Goal: Find specific page/section: Find specific page/section

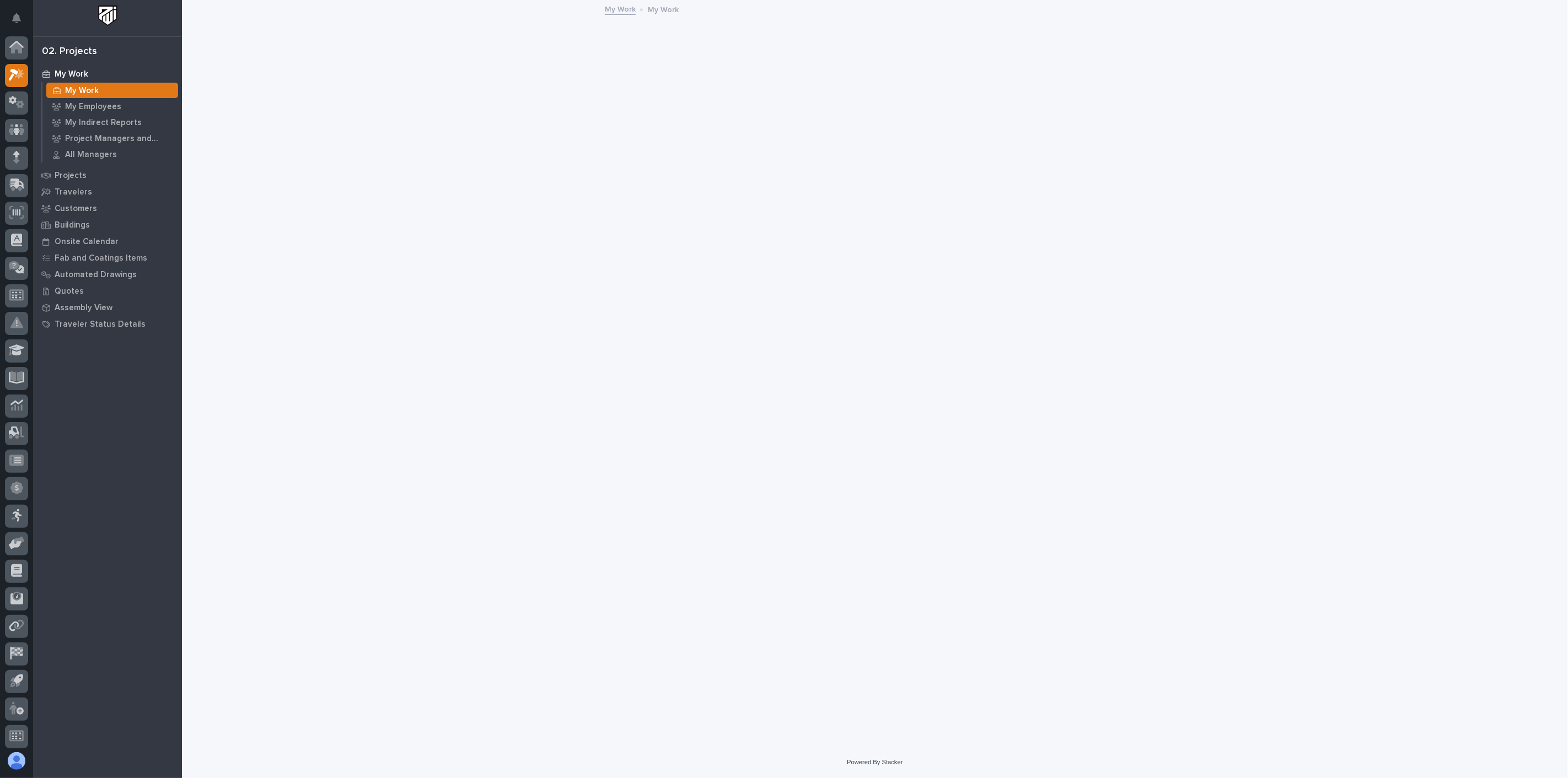
scroll to position [3, 0]
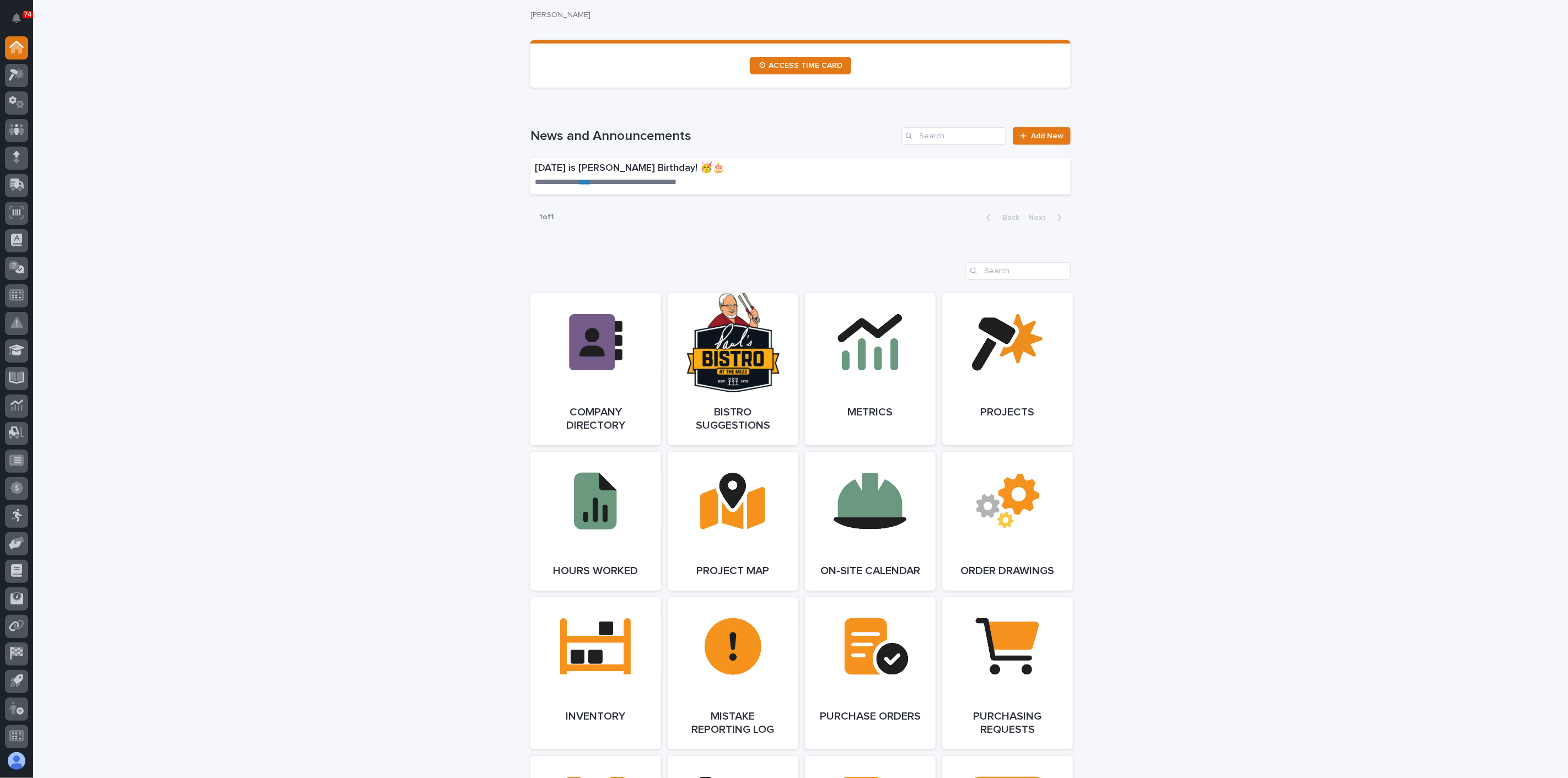
scroll to position [673, 0]
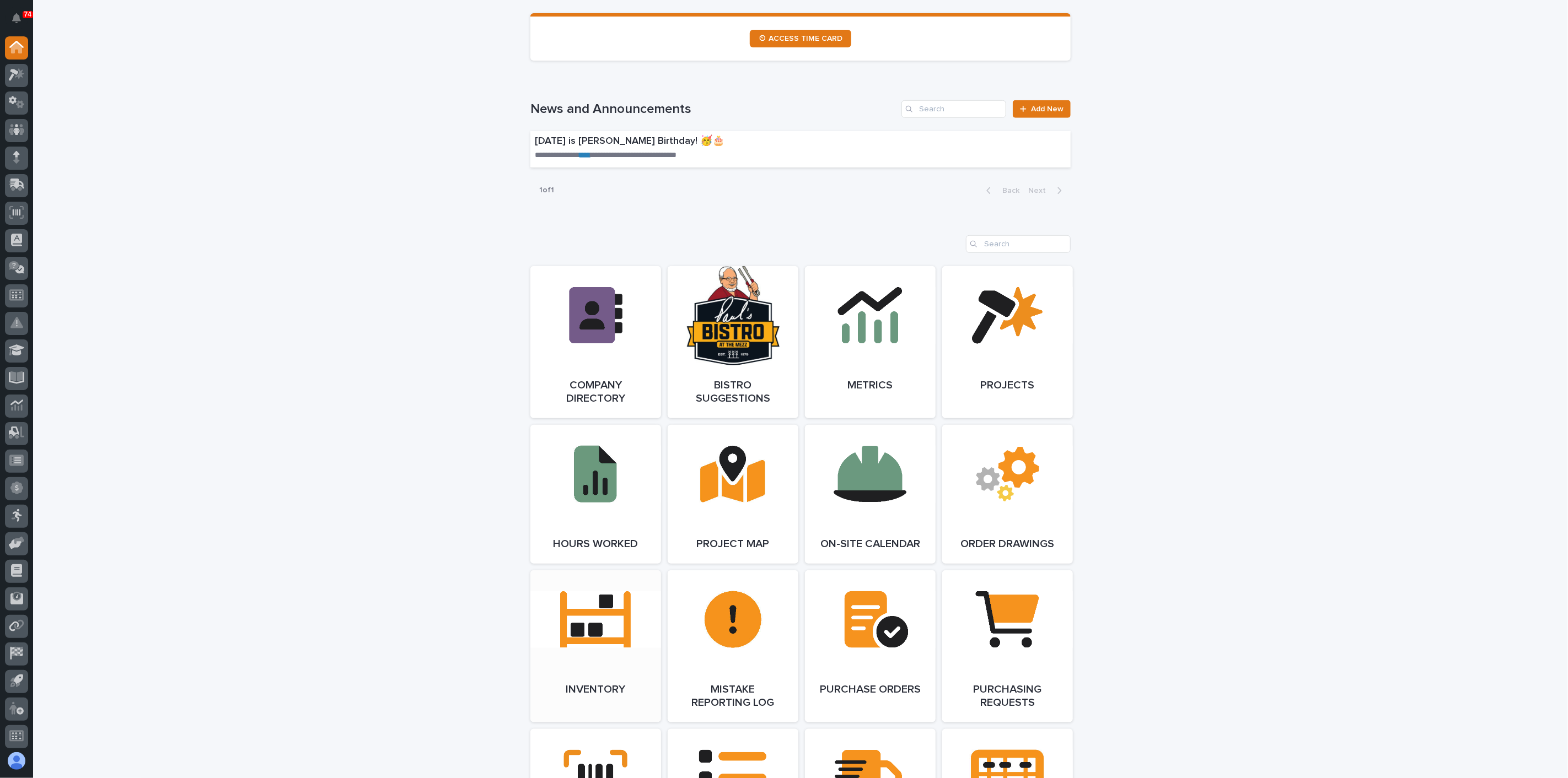
click at [610, 646] on link "Open Link" at bounding box center [595, 646] width 130 height 152
click at [10, 77] on icon at bounding box center [13, 75] width 10 height 12
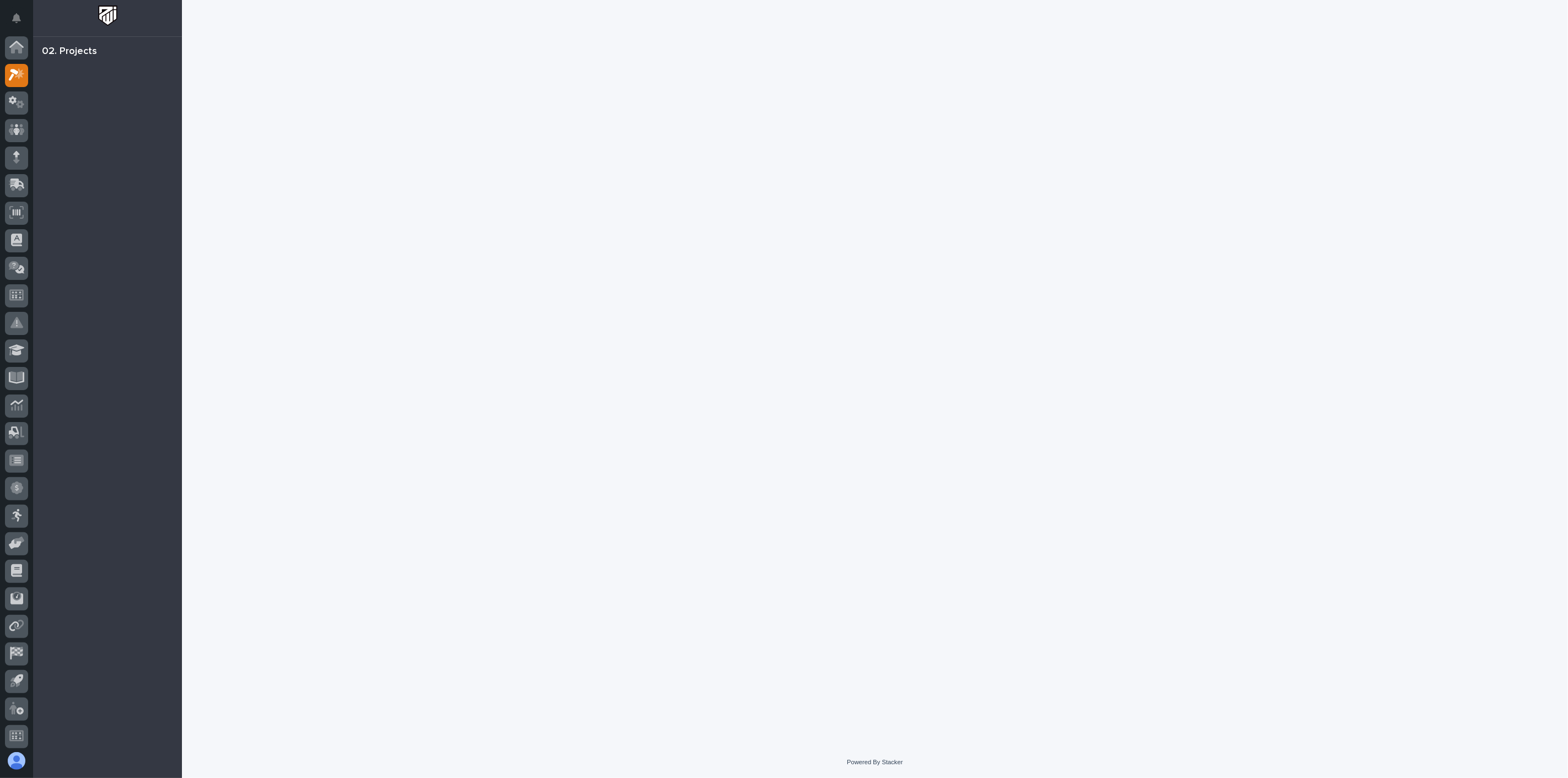
scroll to position [3, 0]
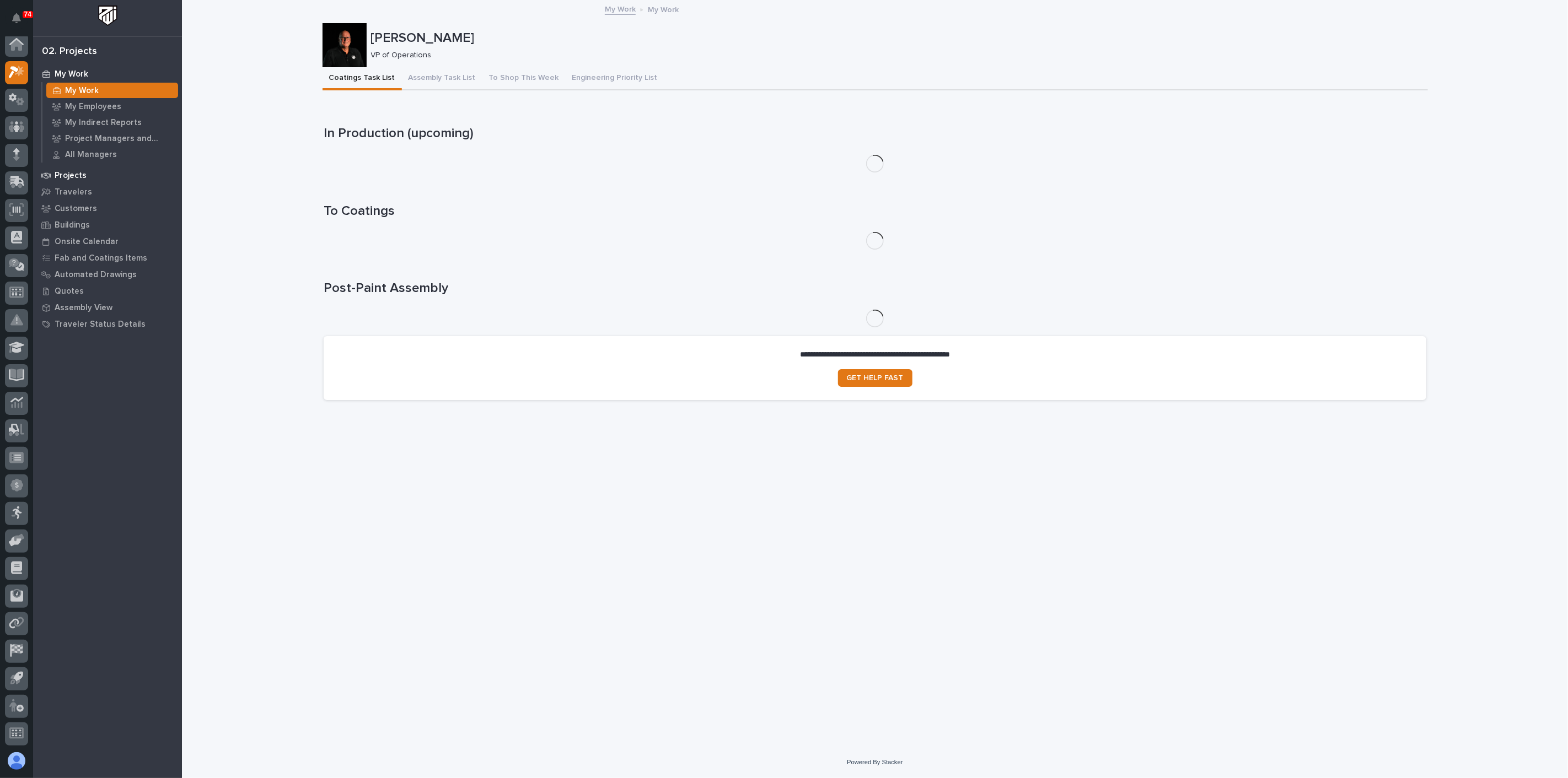
click at [81, 179] on p "Projects" at bounding box center [70, 175] width 32 height 10
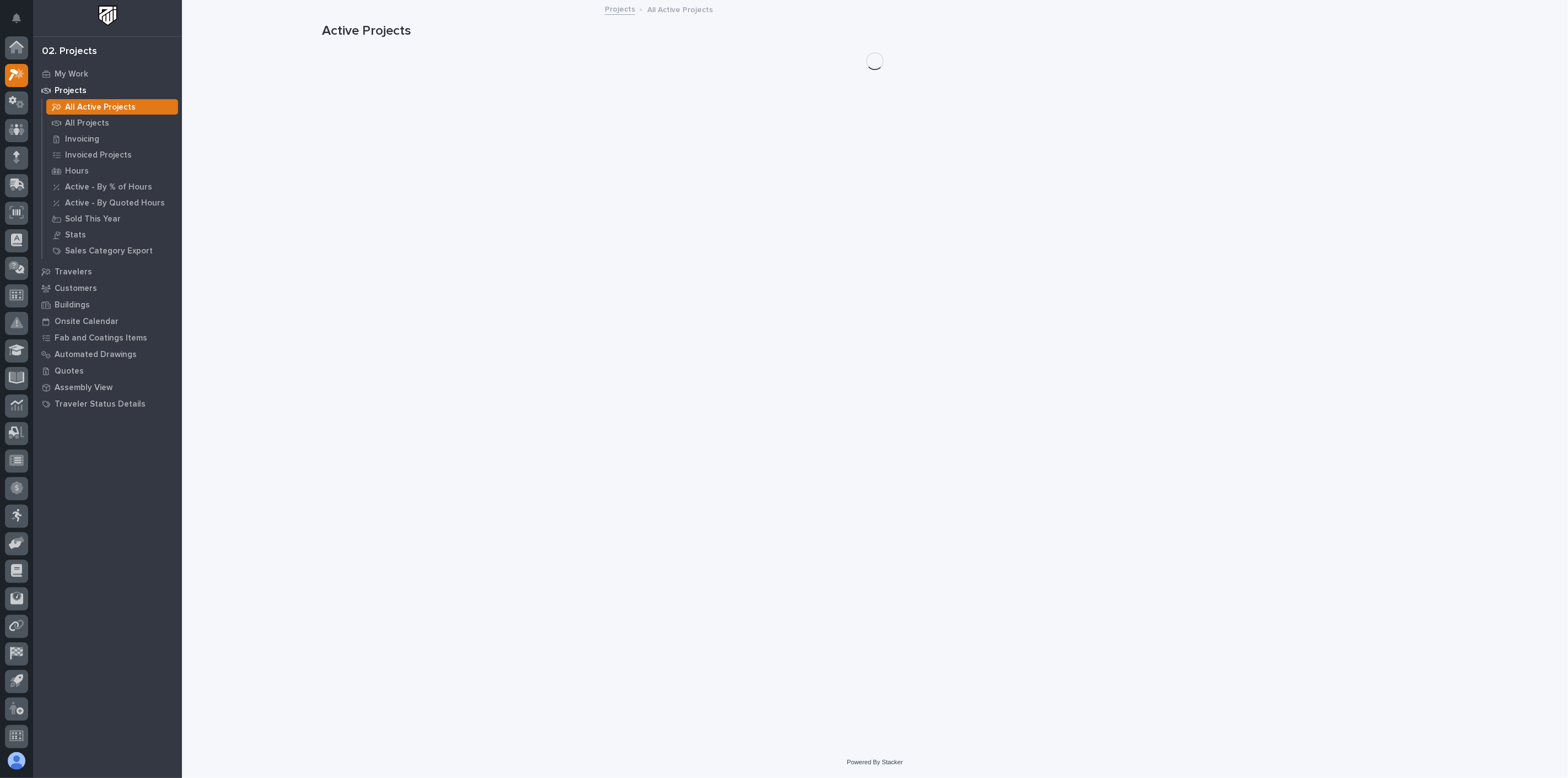
scroll to position [3, 0]
click at [94, 127] on p "All Projects" at bounding box center [87, 123] width 44 height 10
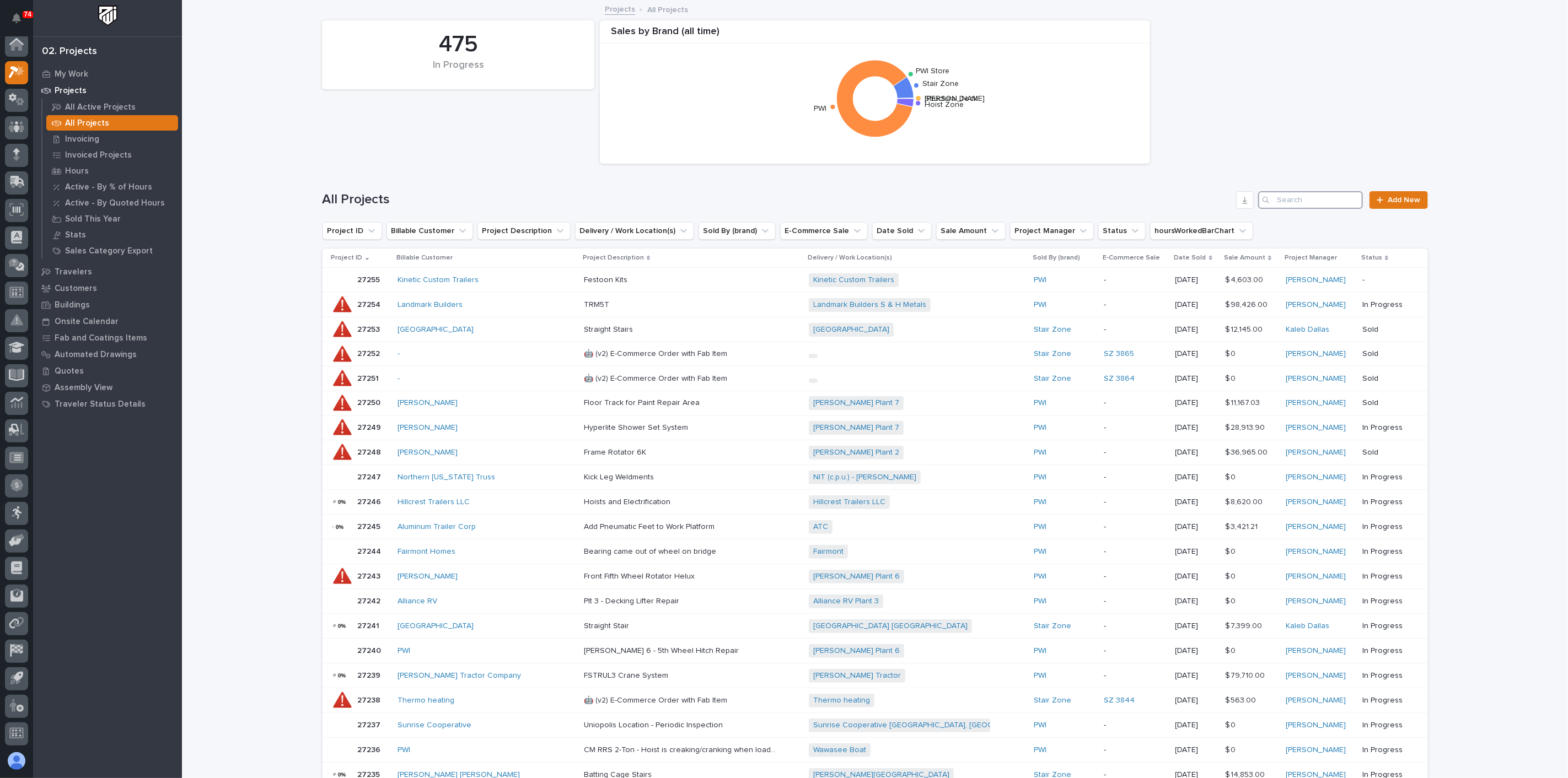
click at [1288, 205] on input "Search" at bounding box center [1310, 200] width 105 height 18
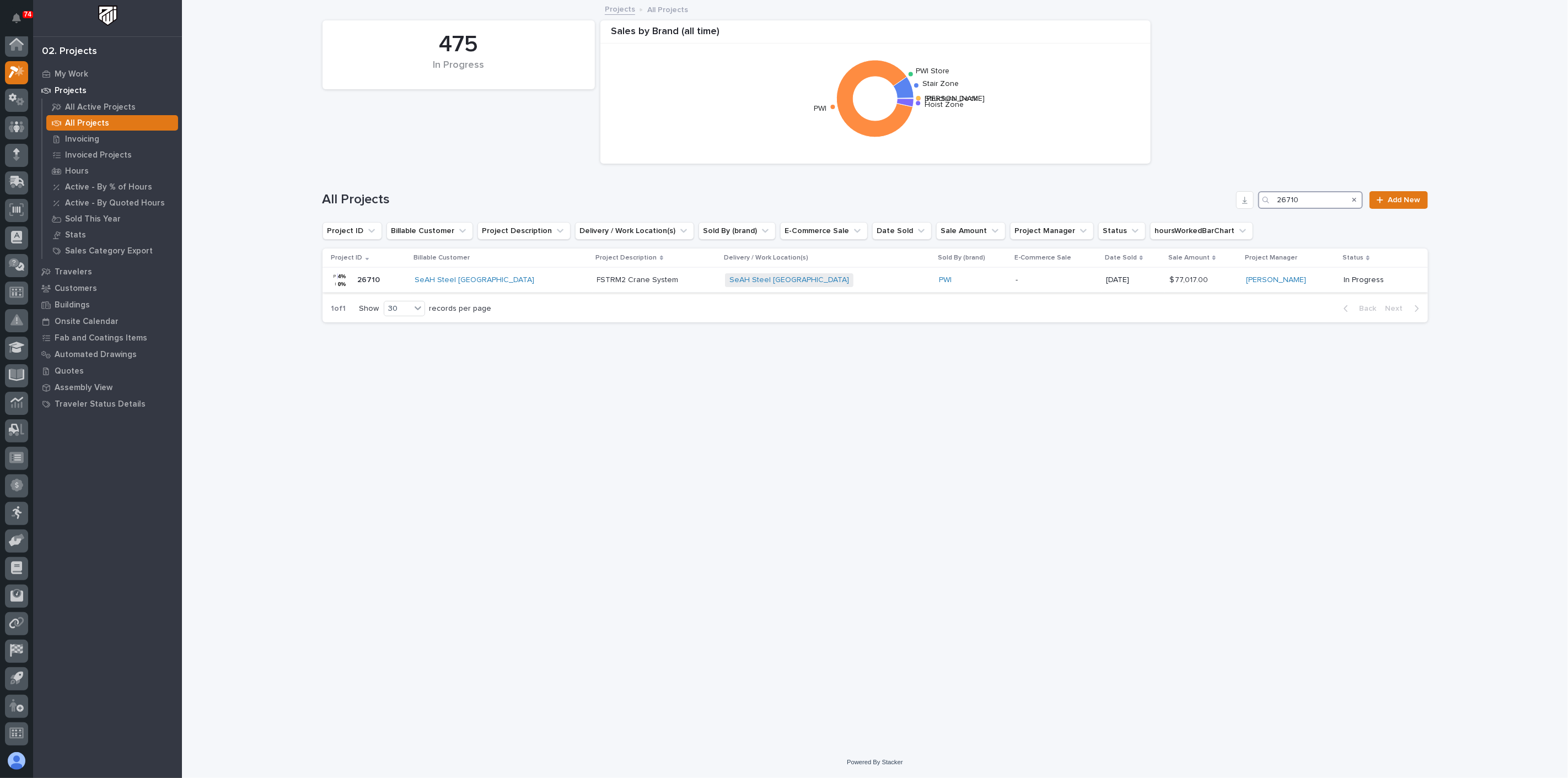
type input "26710"
click at [1015, 282] on p "-" at bounding box center [1056, 280] width 81 height 9
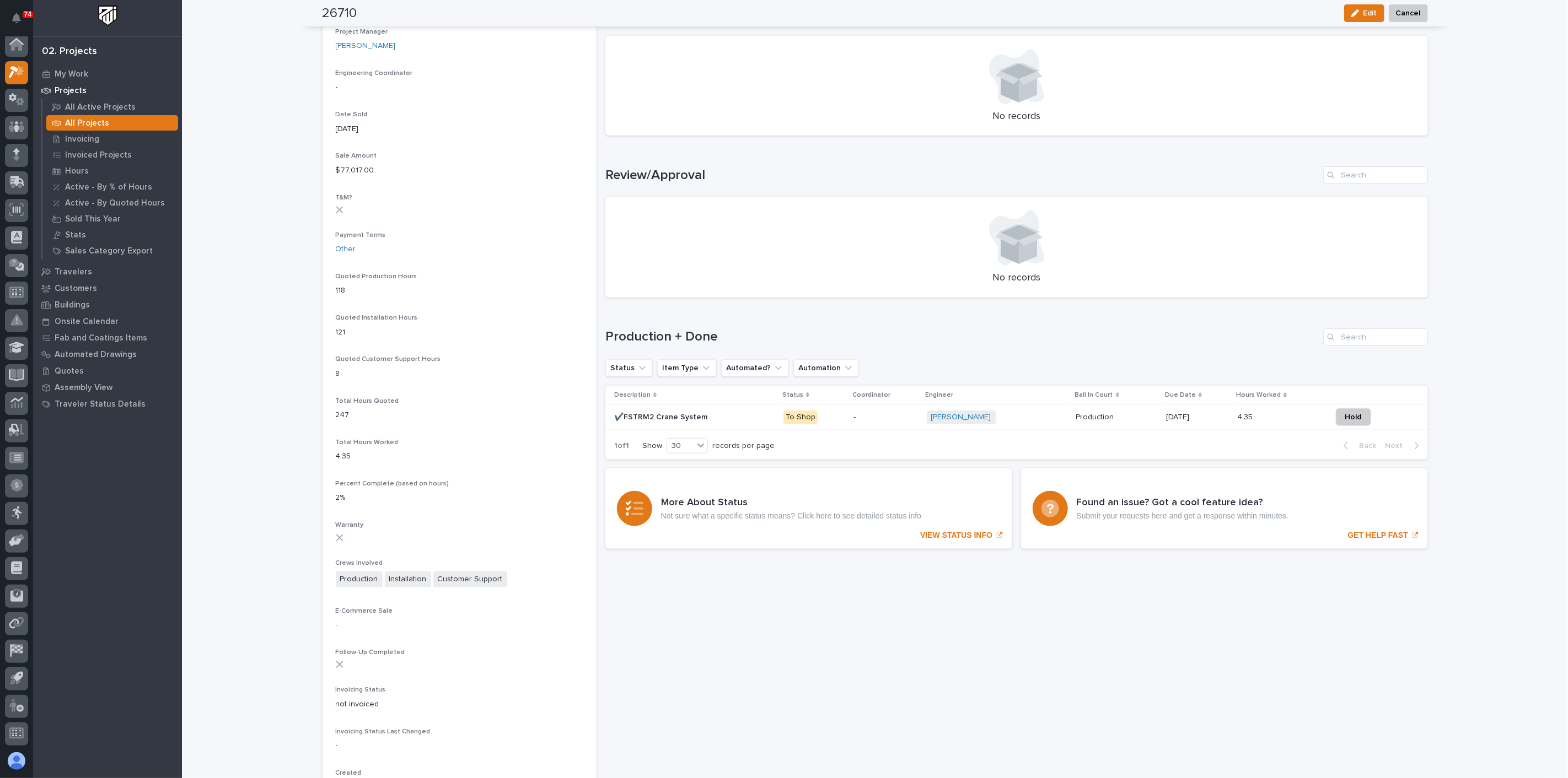
scroll to position [551, 0]
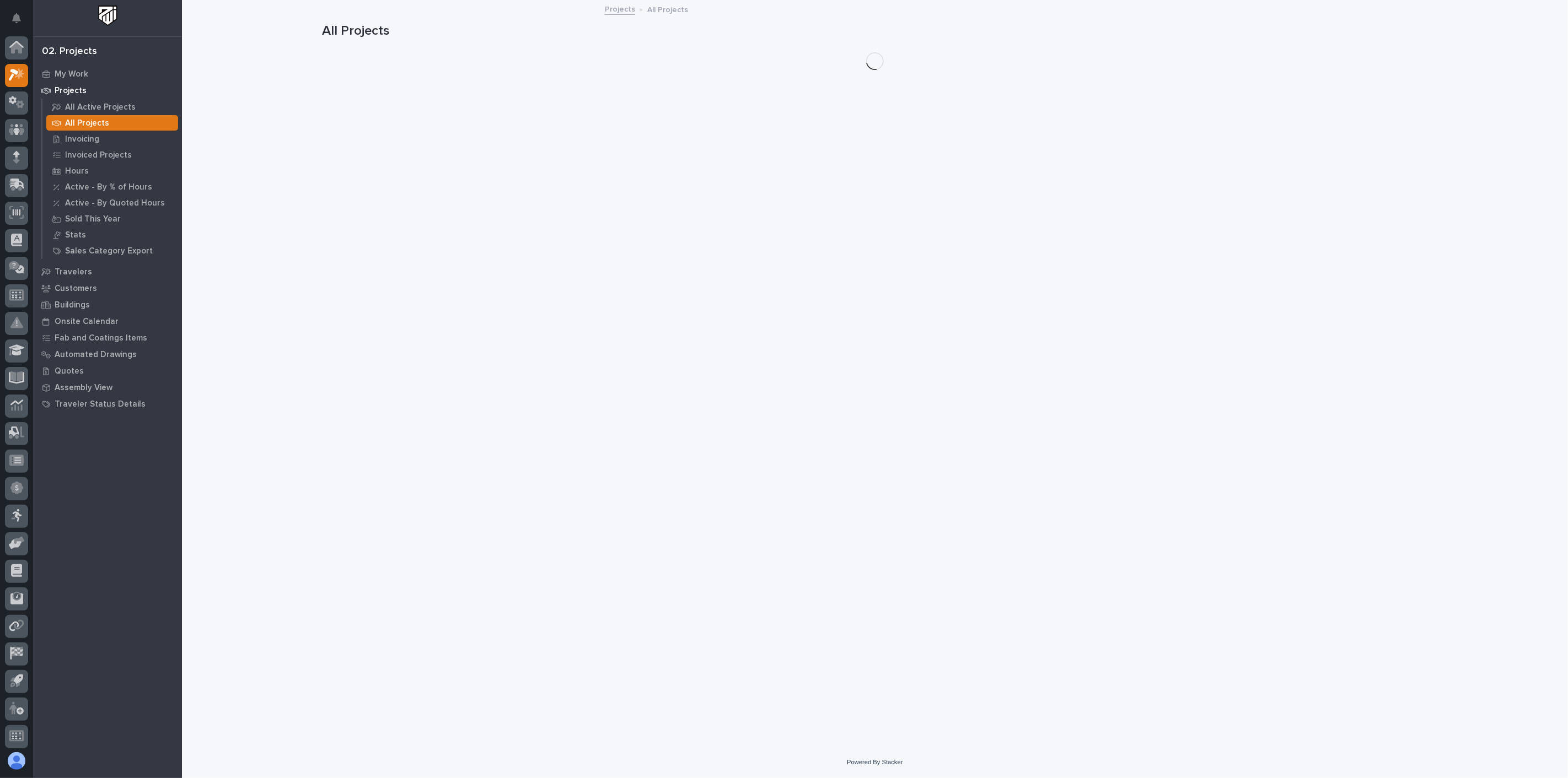
scroll to position [3, 0]
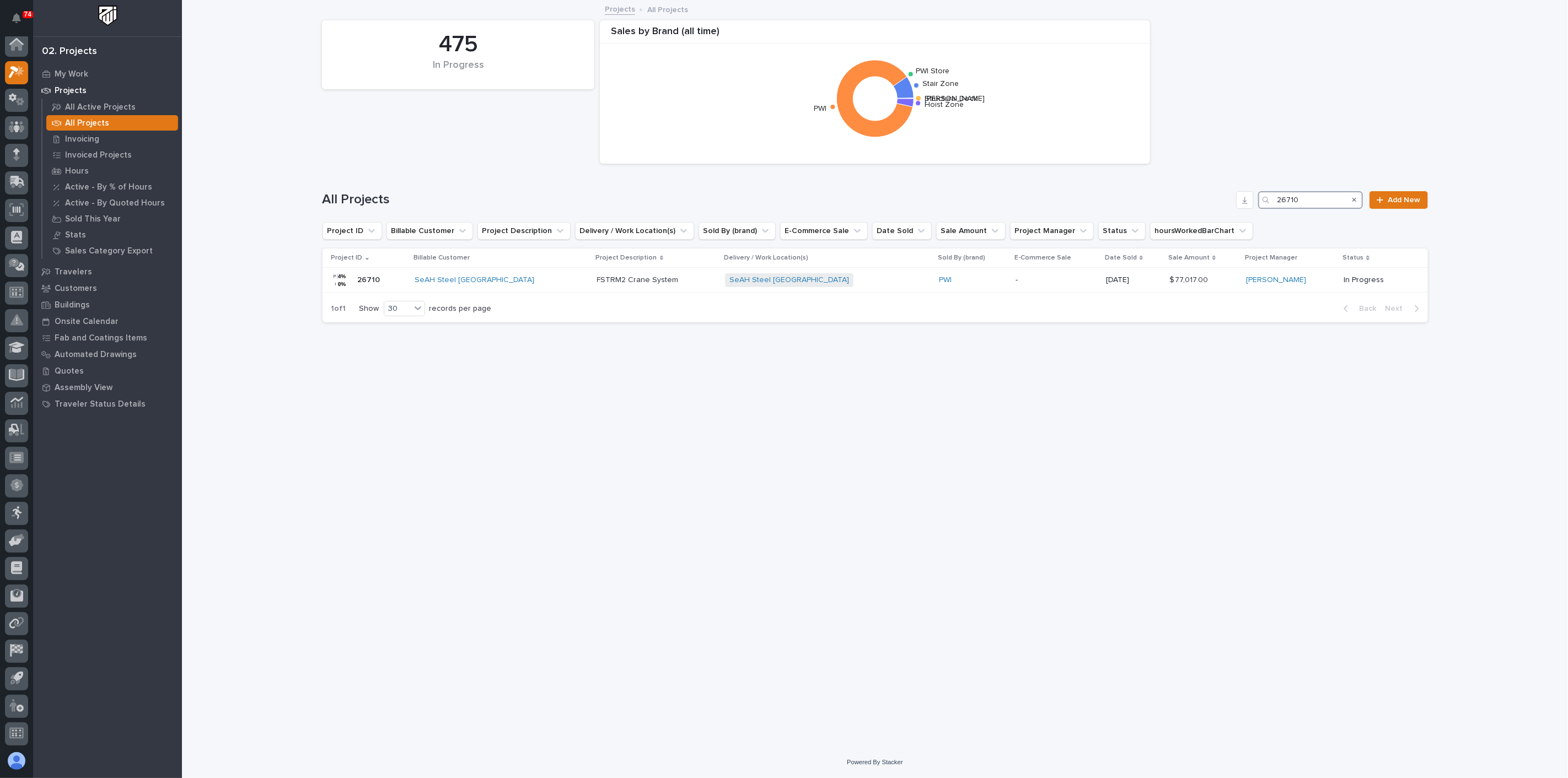
click at [1311, 195] on input "26710" at bounding box center [1310, 200] width 105 height 18
type input "26834"
click at [717, 279] on div "Sidewall System Modification and P-Wall Set System Sidewall System Modification…" at bounding box center [635, 280] width 226 height 18
click at [1312, 200] on input "26834" at bounding box center [1310, 200] width 105 height 18
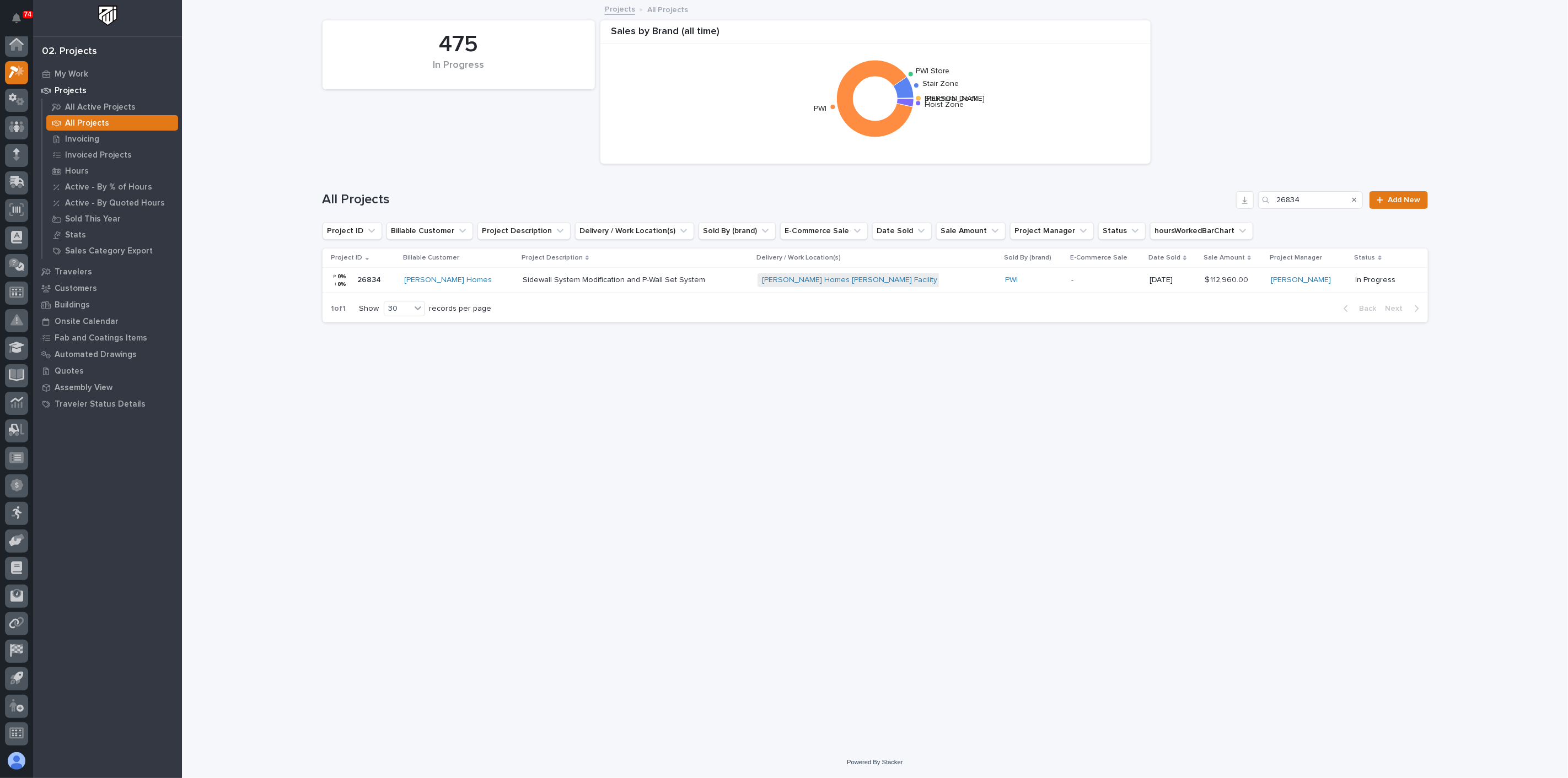
click at [940, 279] on div "Clayton Homes Conway Facility + 0" at bounding box center [853, 280] width 193 height 14
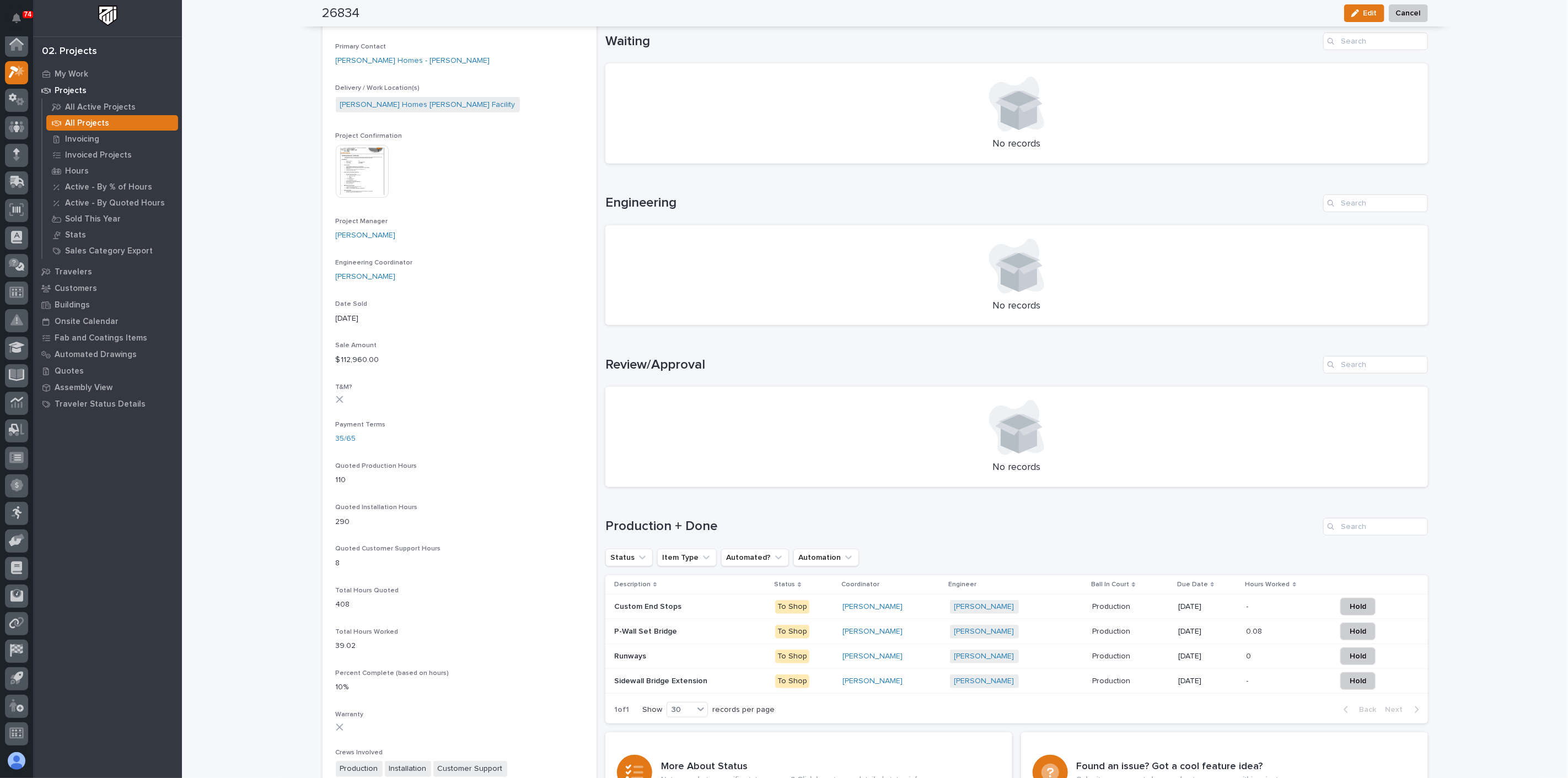
scroll to position [428, 0]
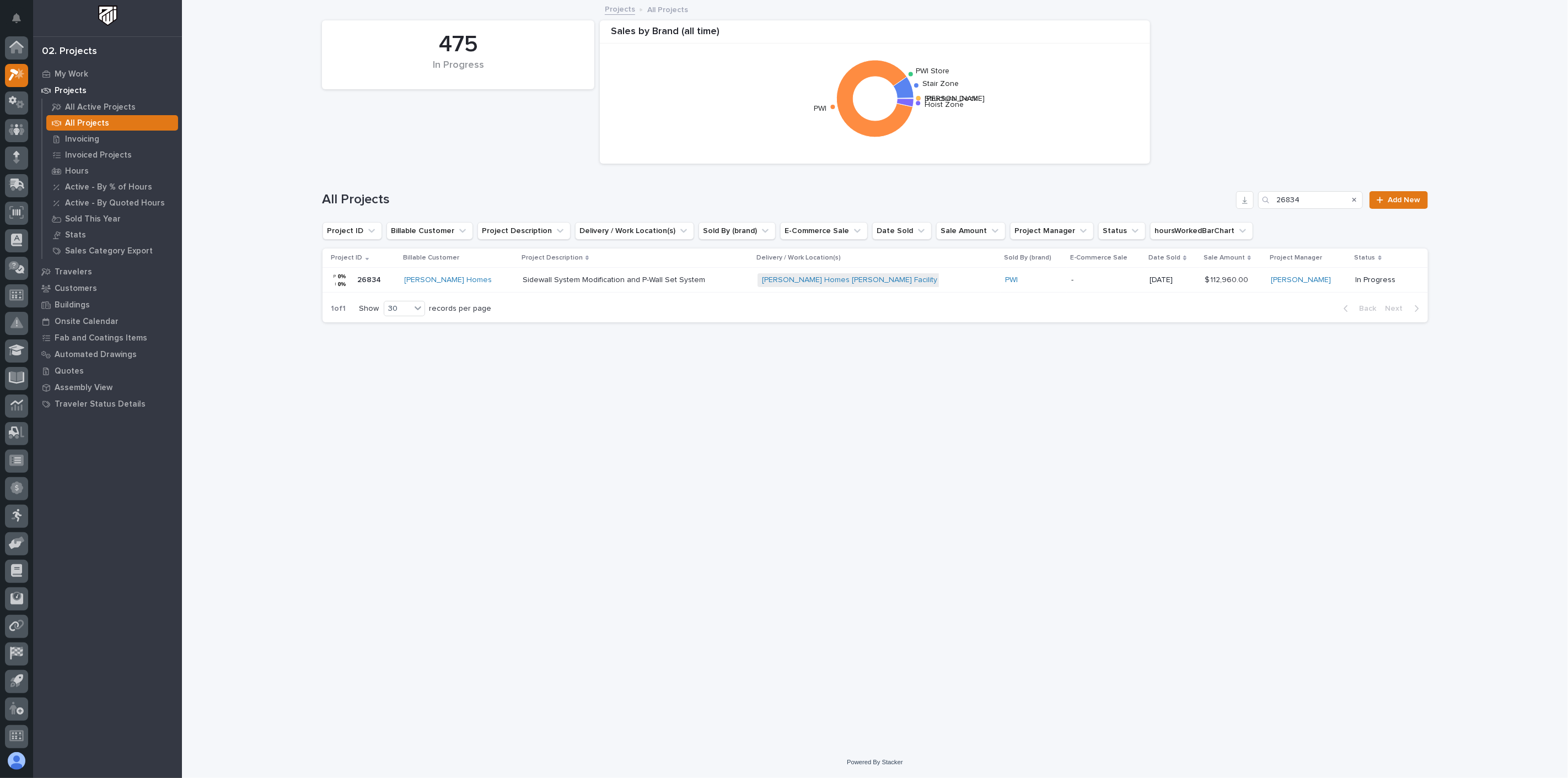
scroll to position [3, 0]
click at [1313, 199] on input "26834" at bounding box center [1310, 200] width 105 height 18
type input "26710"
click at [774, 282] on div "SeAH Steel USA + 0" at bounding box center [821, 280] width 193 height 14
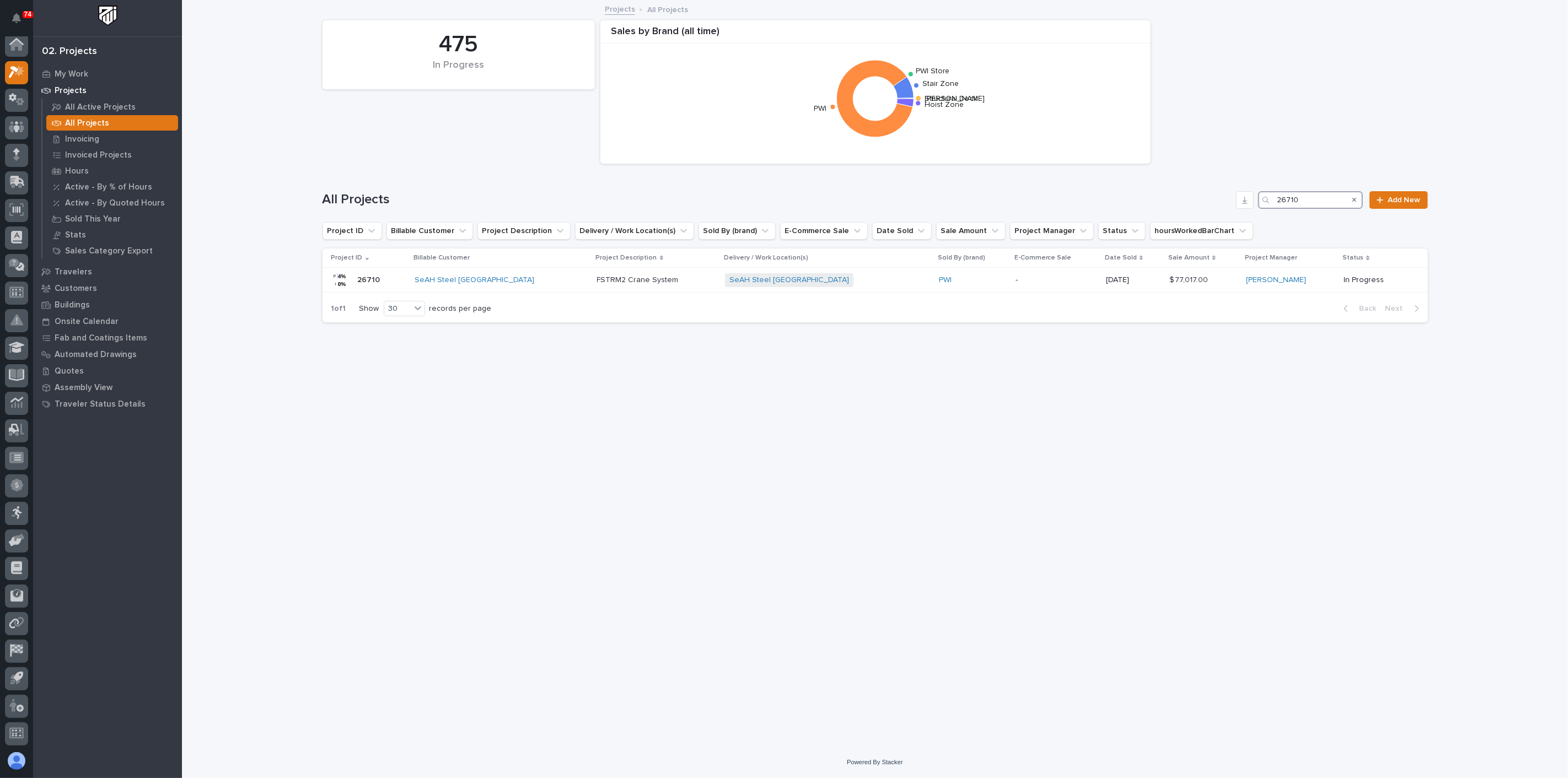
click at [1311, 196] on input "26710" at bounding box center [1310, 200] width 105 height 18
click at [1313, 197] on input "26710" at bounding box center [1310, 200] width 105 height 18
type input "26667"
click at [773, 285] on div "Crafco INC + 0" at bounding box center [748, 280] width 148 height 14
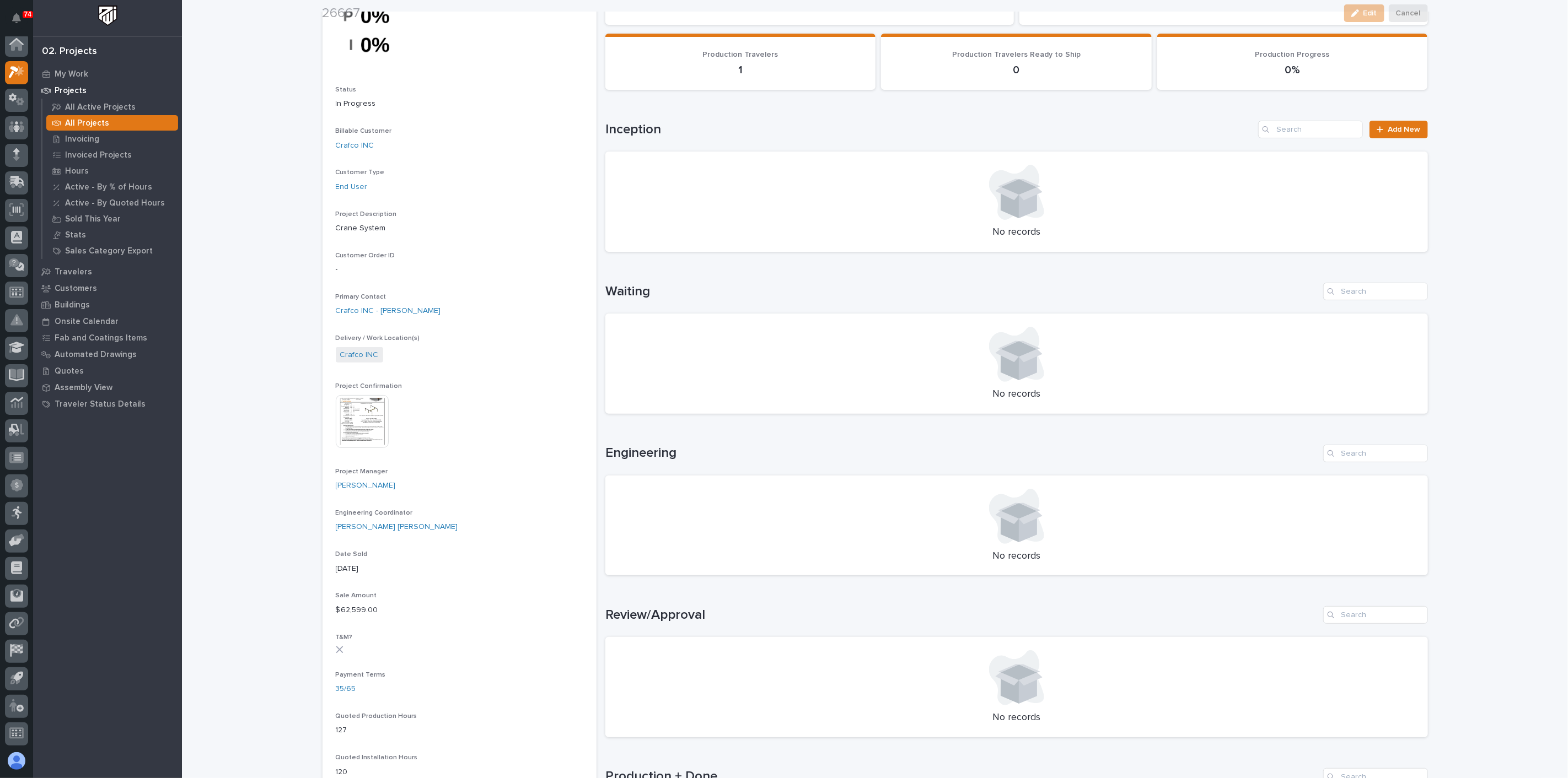
scroll to position [490, 0]
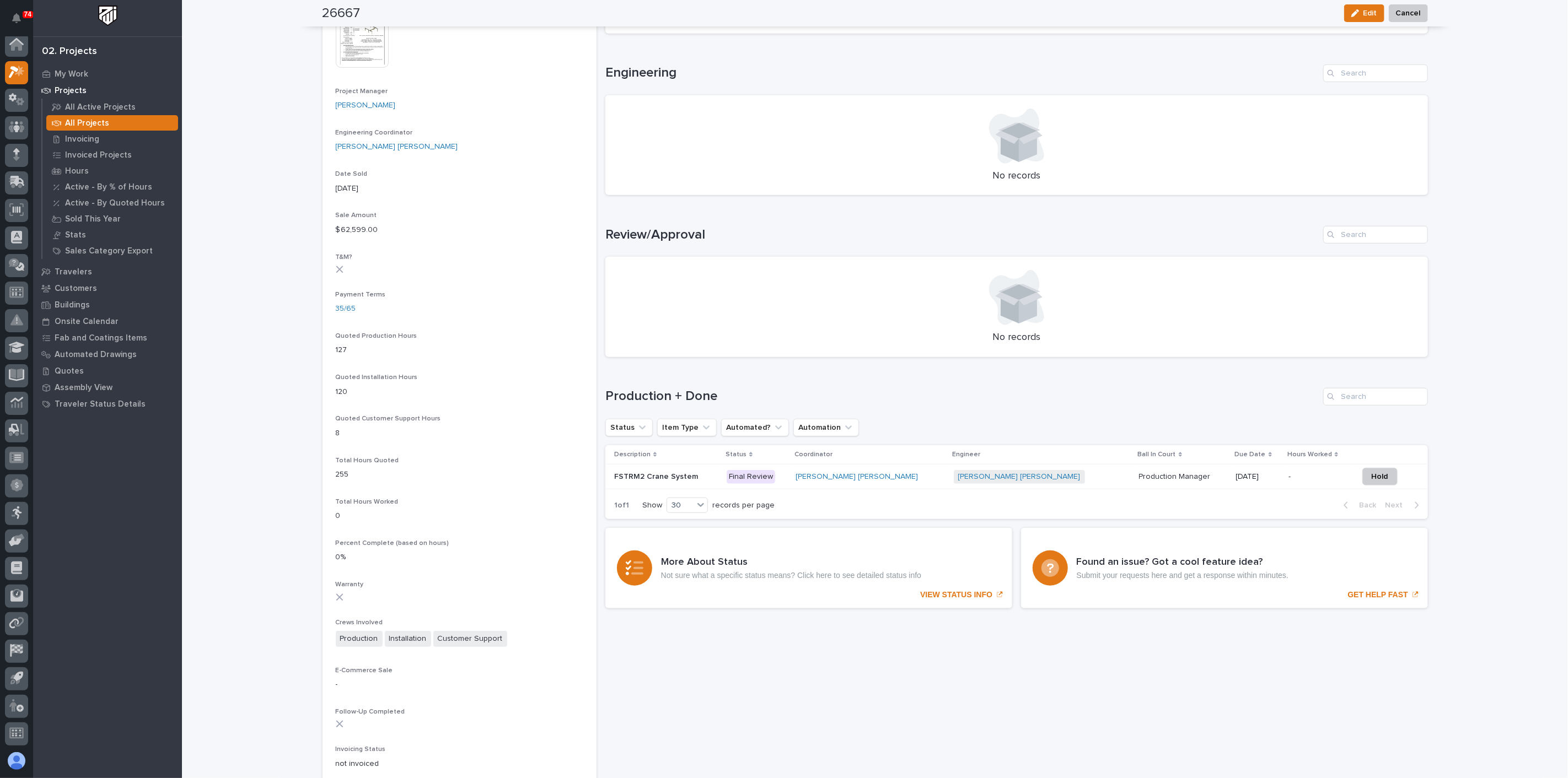
click at [367, 51] on img at bounding box center [362, 41] width 53 height 53
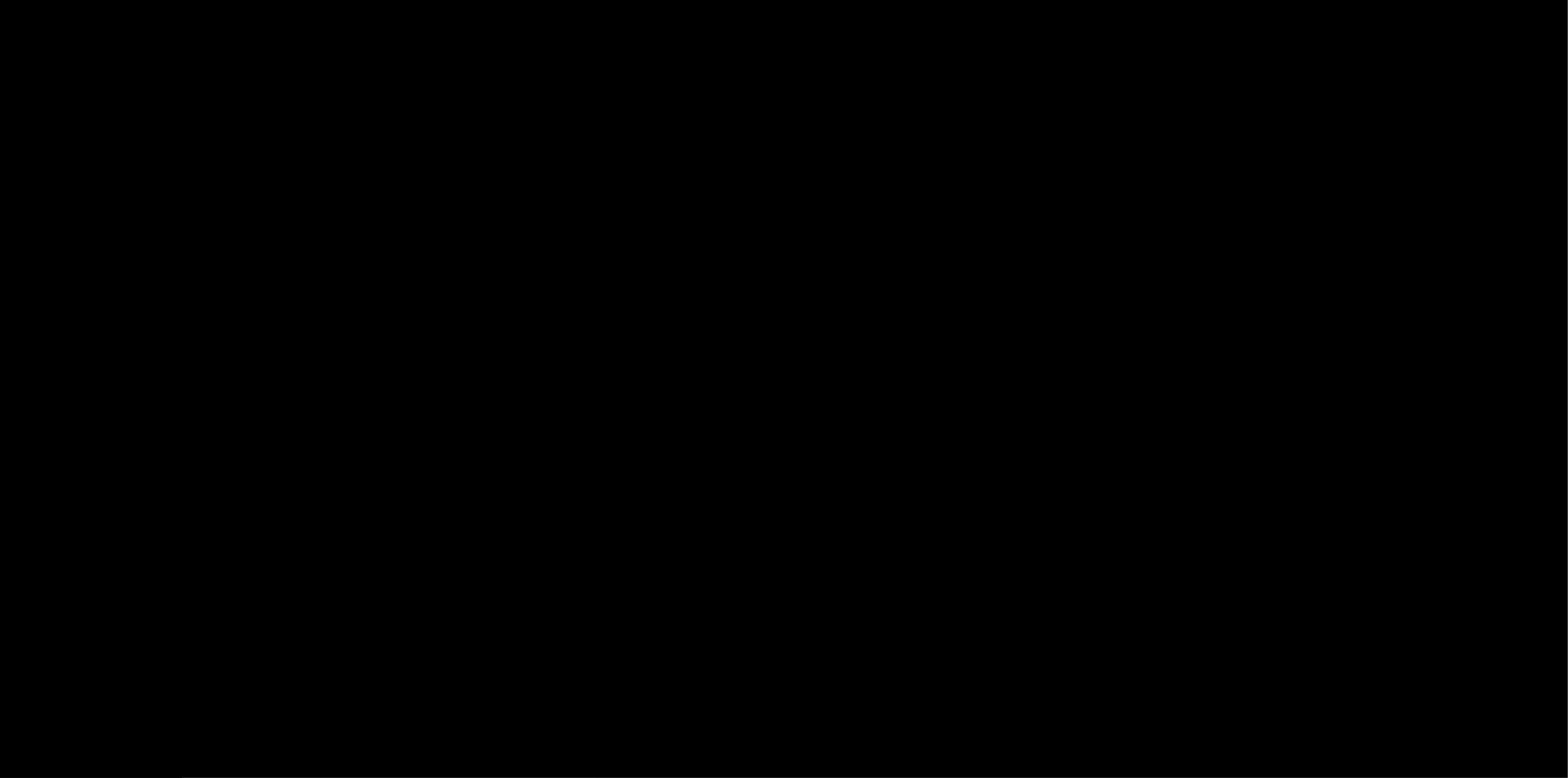
click at [367, 51] on div at bounding box center [784, 402] width 1568 height 752
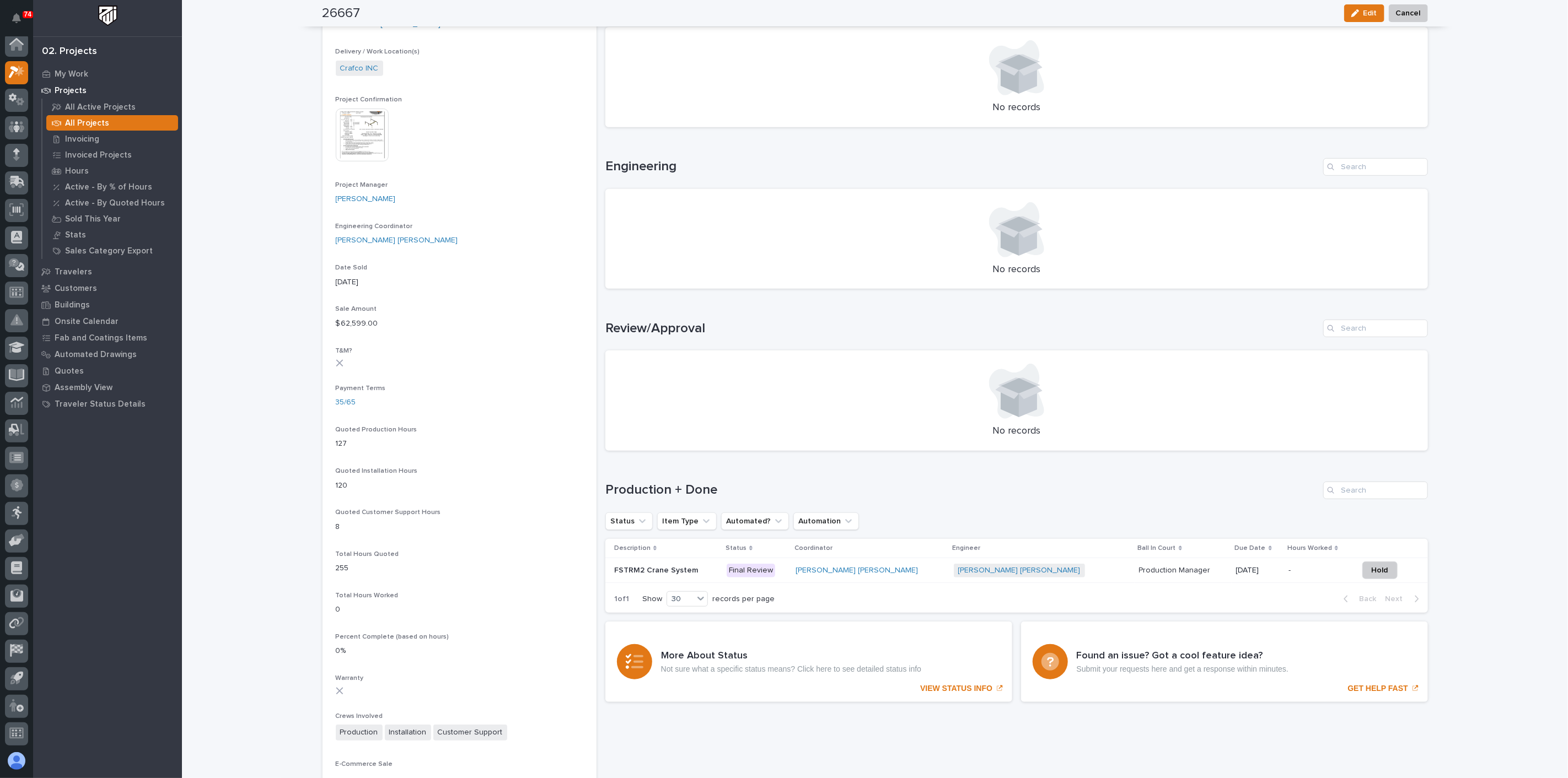
scroll to position [367, 0]
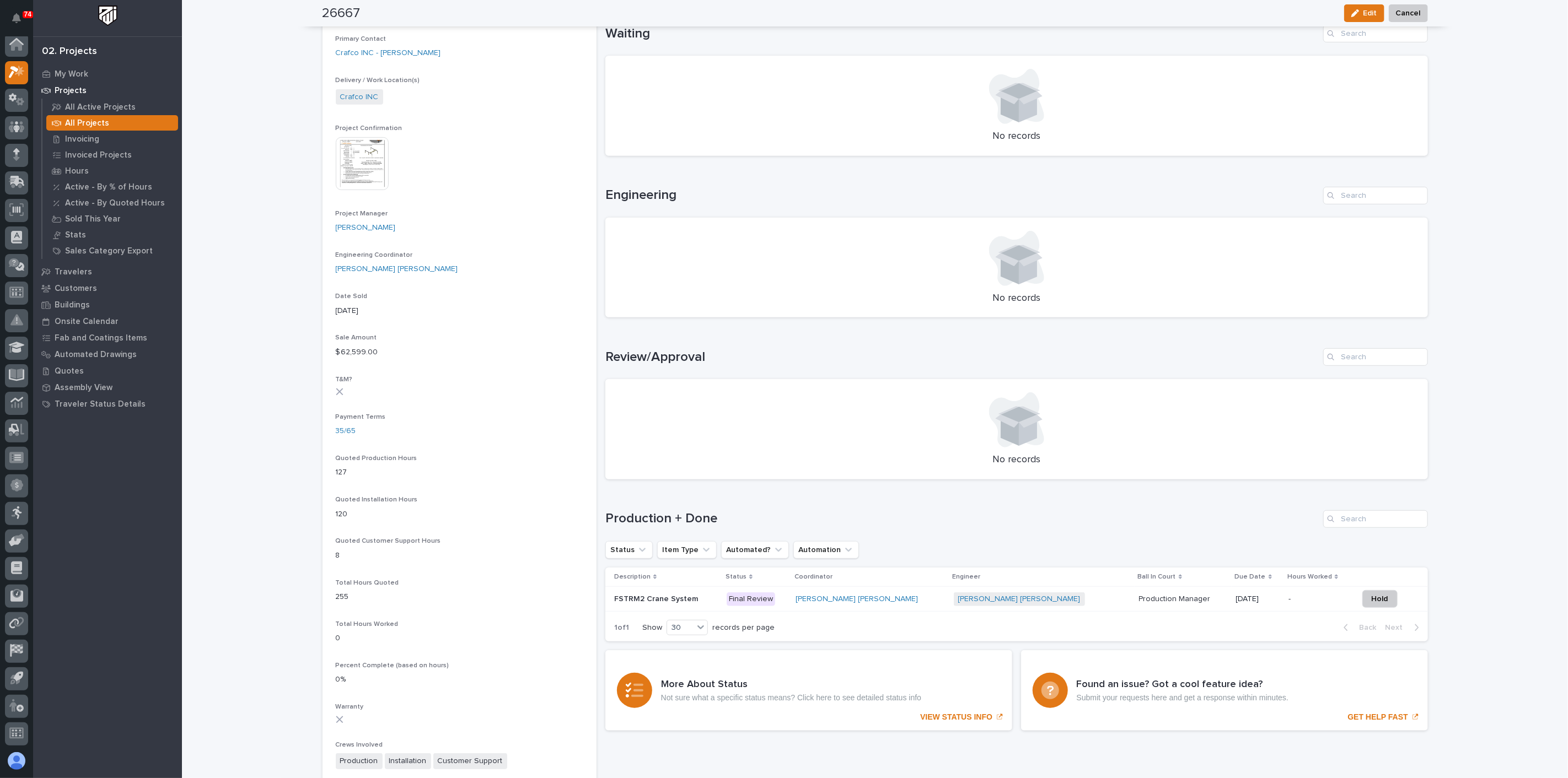
click at [364, 176] on img at bounding box center [362, 163] width 53 height 53
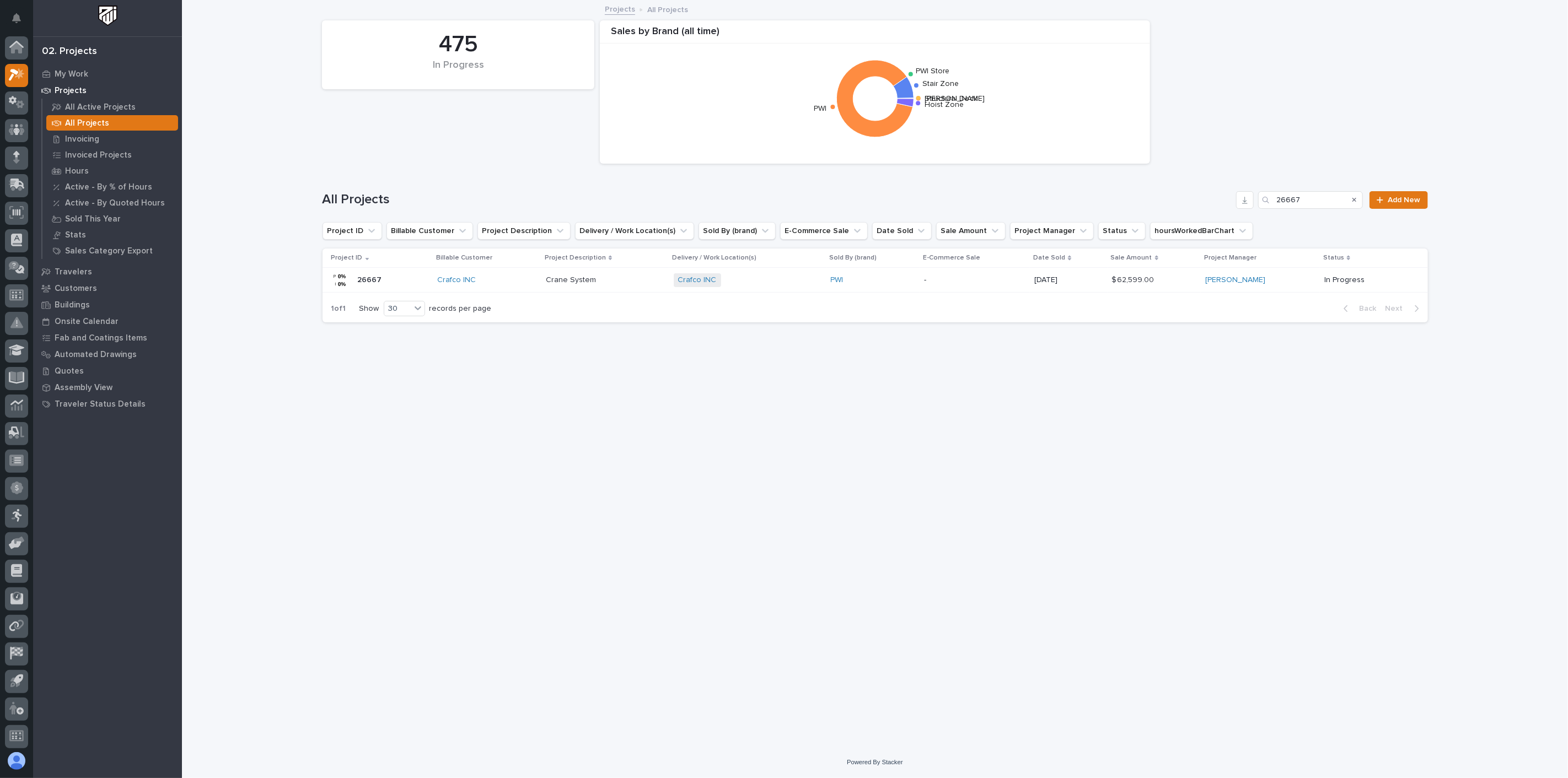
scroll to position [3, 0]
click at [1330, 198] on input "26667" at bounding box center [1310, 200] width 105 height 18
type input "26834"
click at [717, 275] on div "Sidewall System Modification and P-Wall Set System Sidewall System Modification…" at bounding box center [635, 280] width 226 height 18
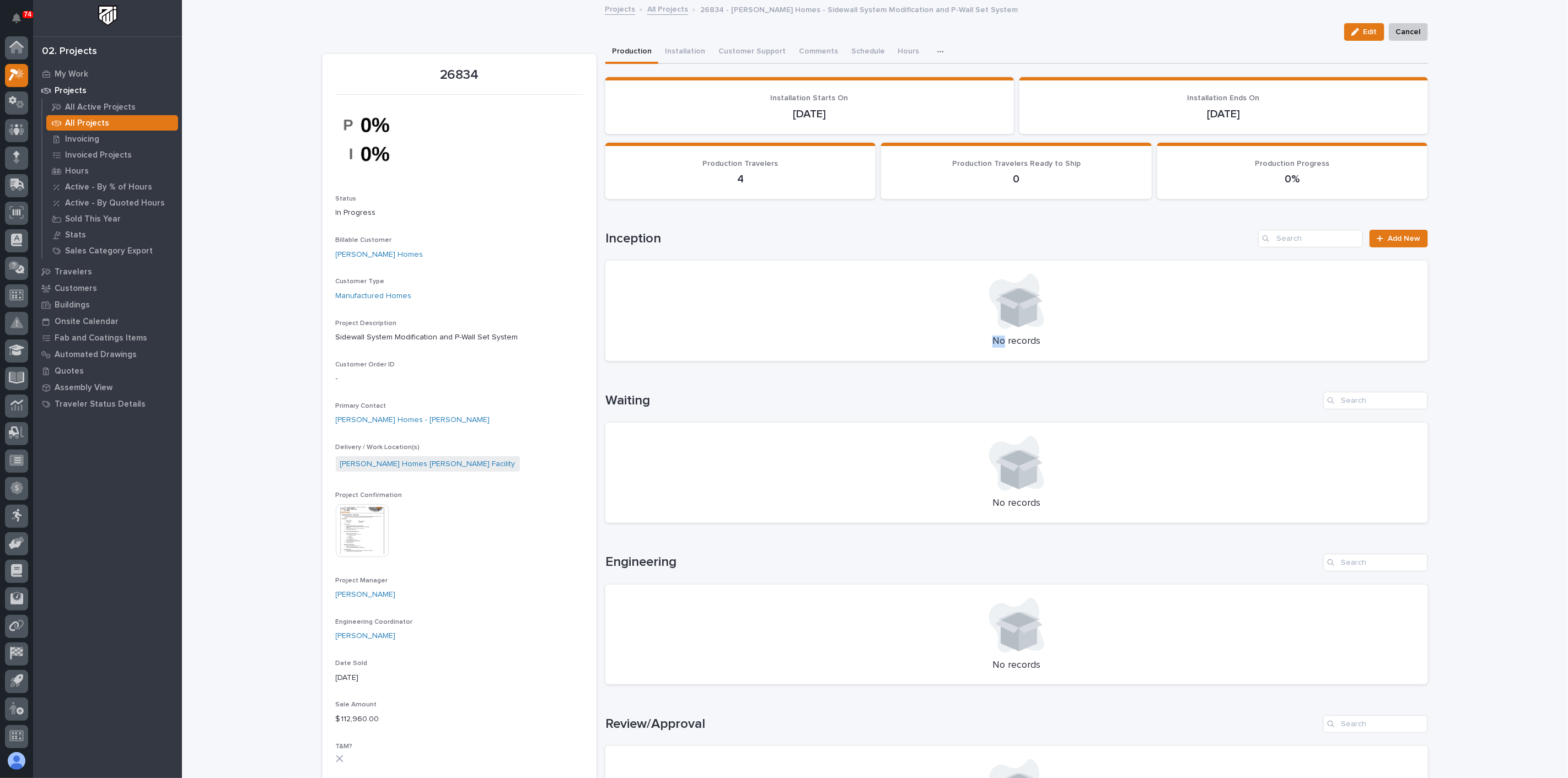
scroll to position [3, 0]
click at [362, 528] on img at bounding box center [362, 531] width 53 height 53
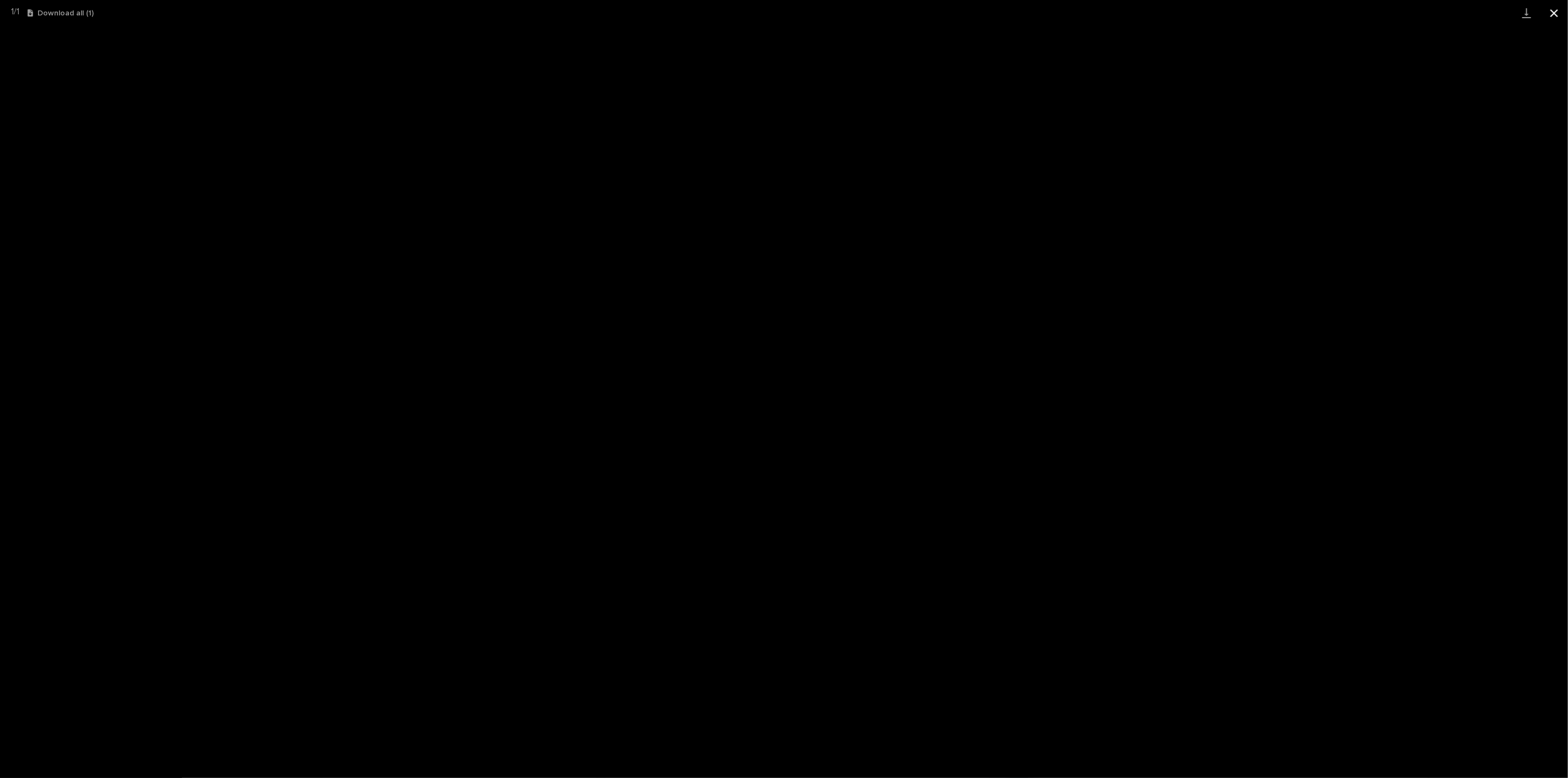
click at [1555, 15] on button "Close gallery" at bounding box center [1554, 13] width 28 height 26
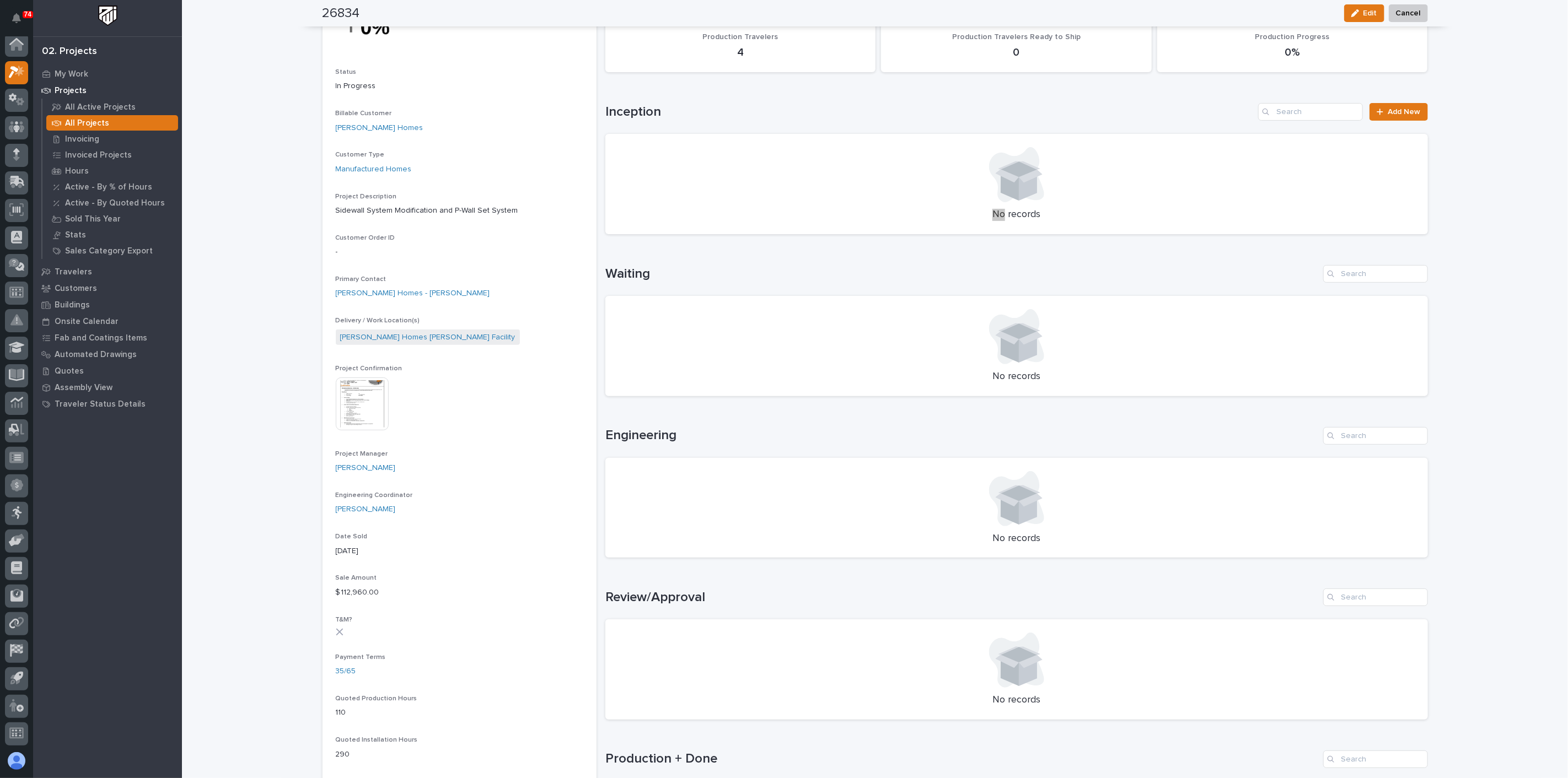
scroll to position [0, 0]
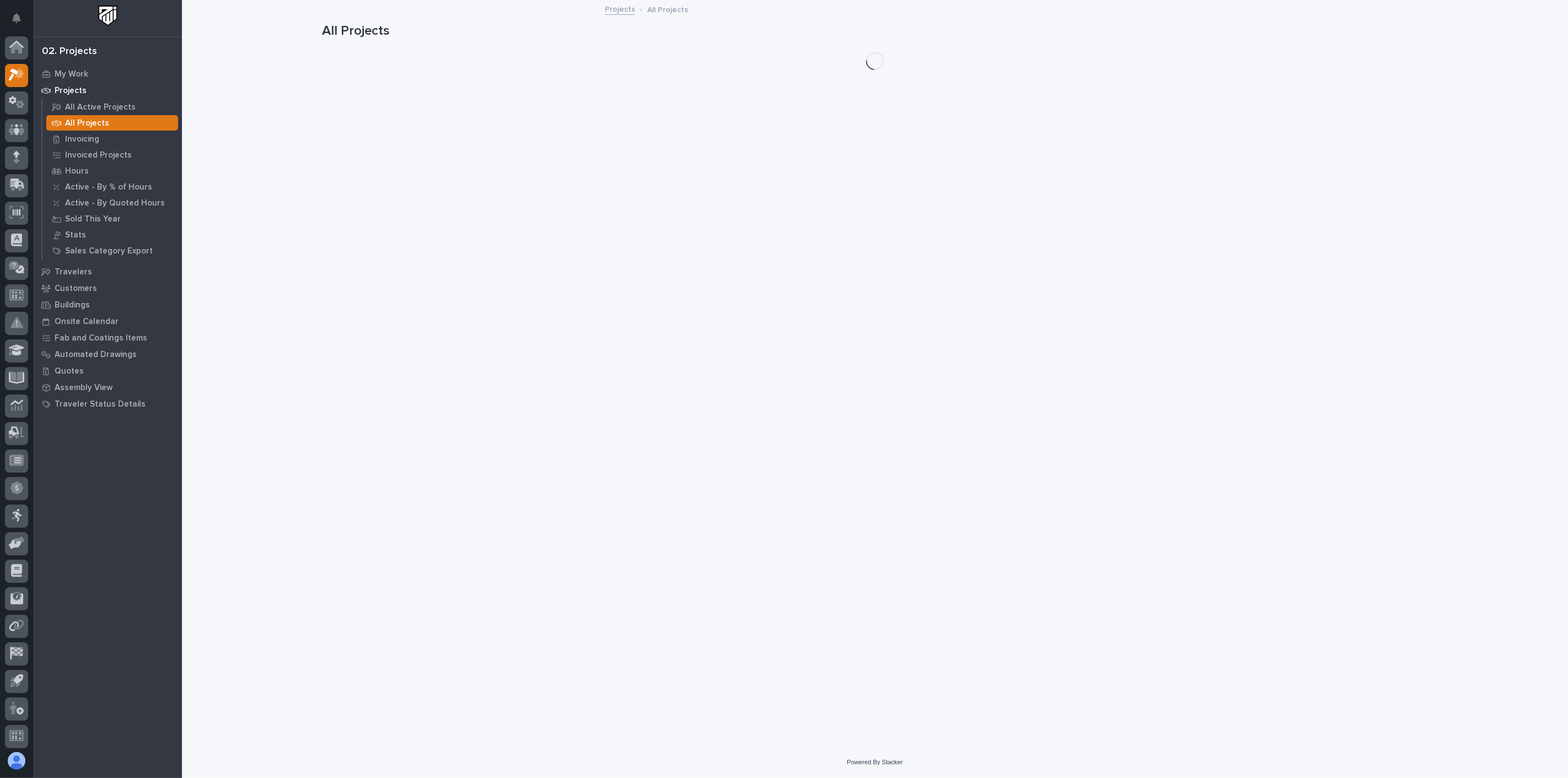
scroll to position [3, 0]
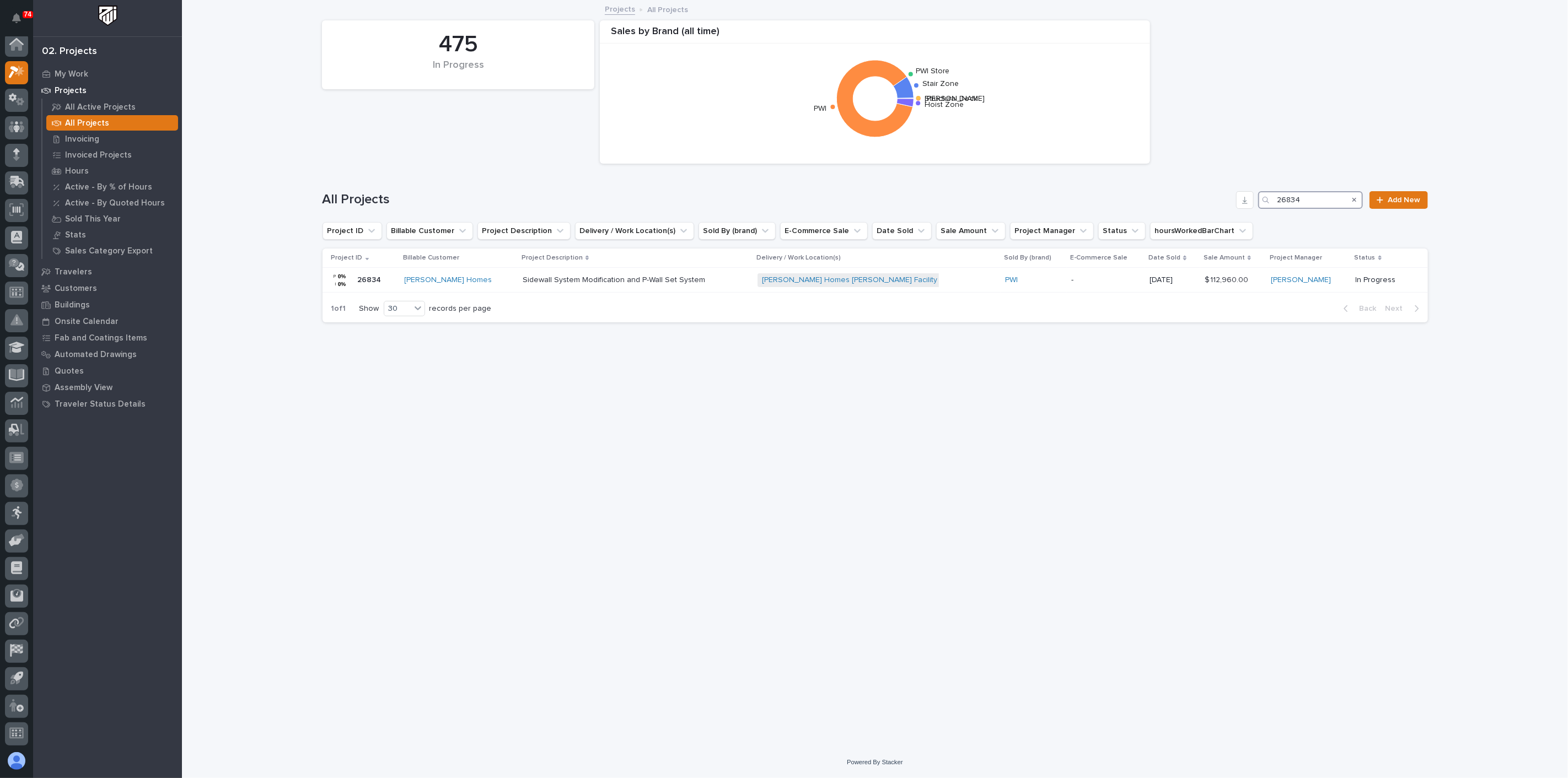
click at [1307, 196] on input "26834" at bounding box center [1310, 200] width 105 height 18
type input "26710"
click at [802, 286] on div "SeAH Steel USA + 0" at bounding box center [821, 280] width 193 height 14
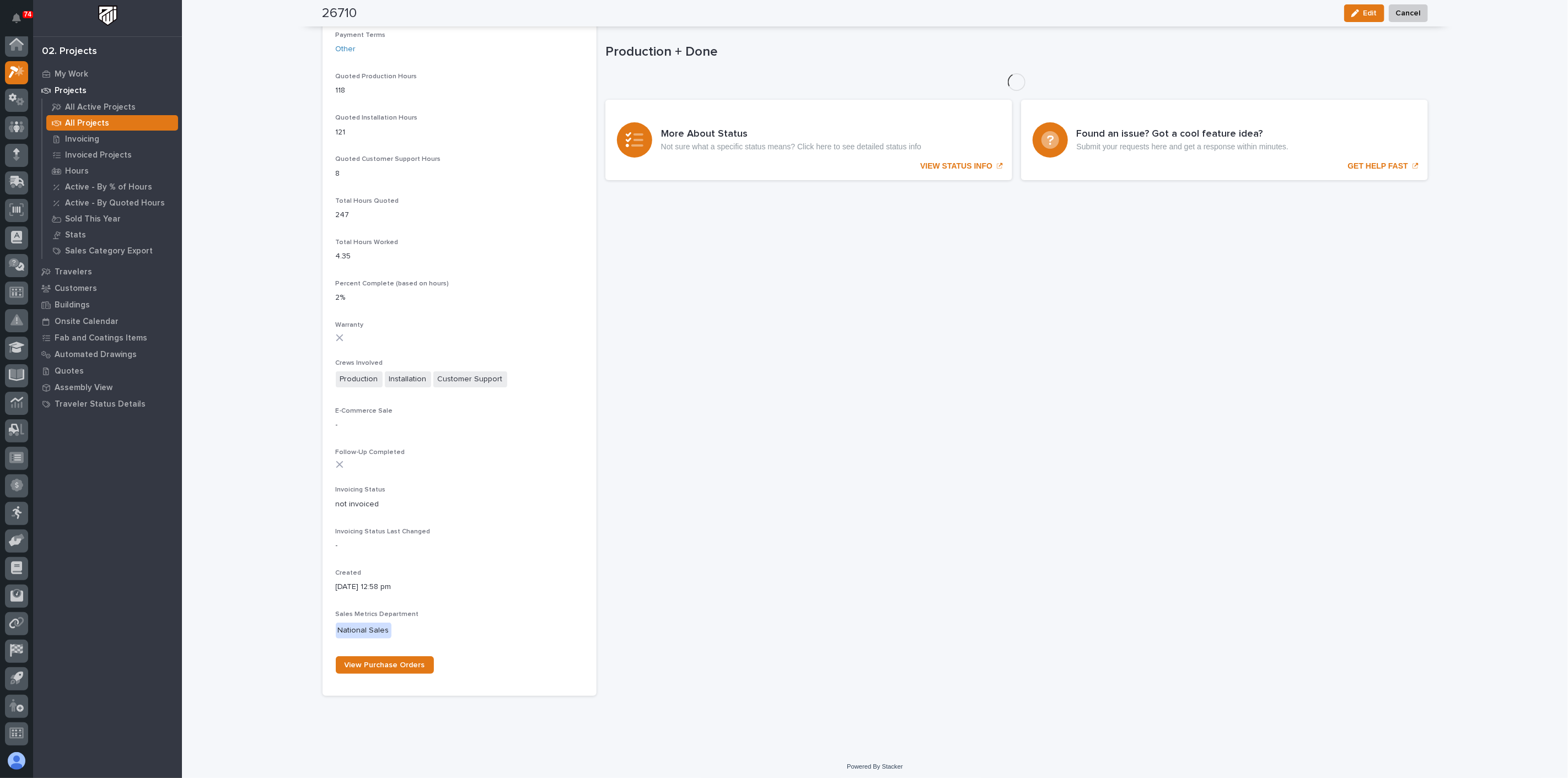
scroll to position [752, 0]
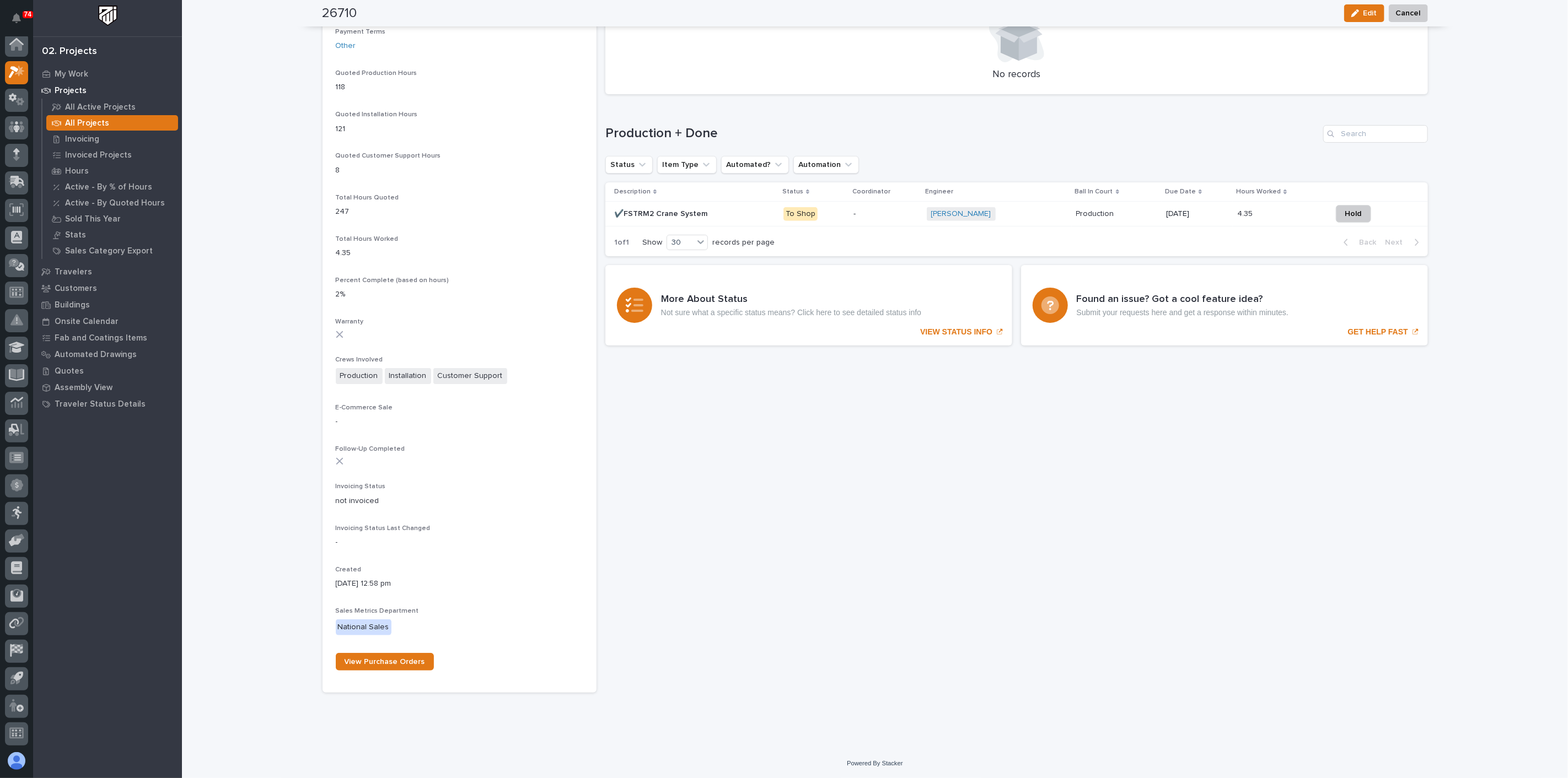
click at [849, 212] on td "-" at bounding box center [886, 214] width 73 height 24
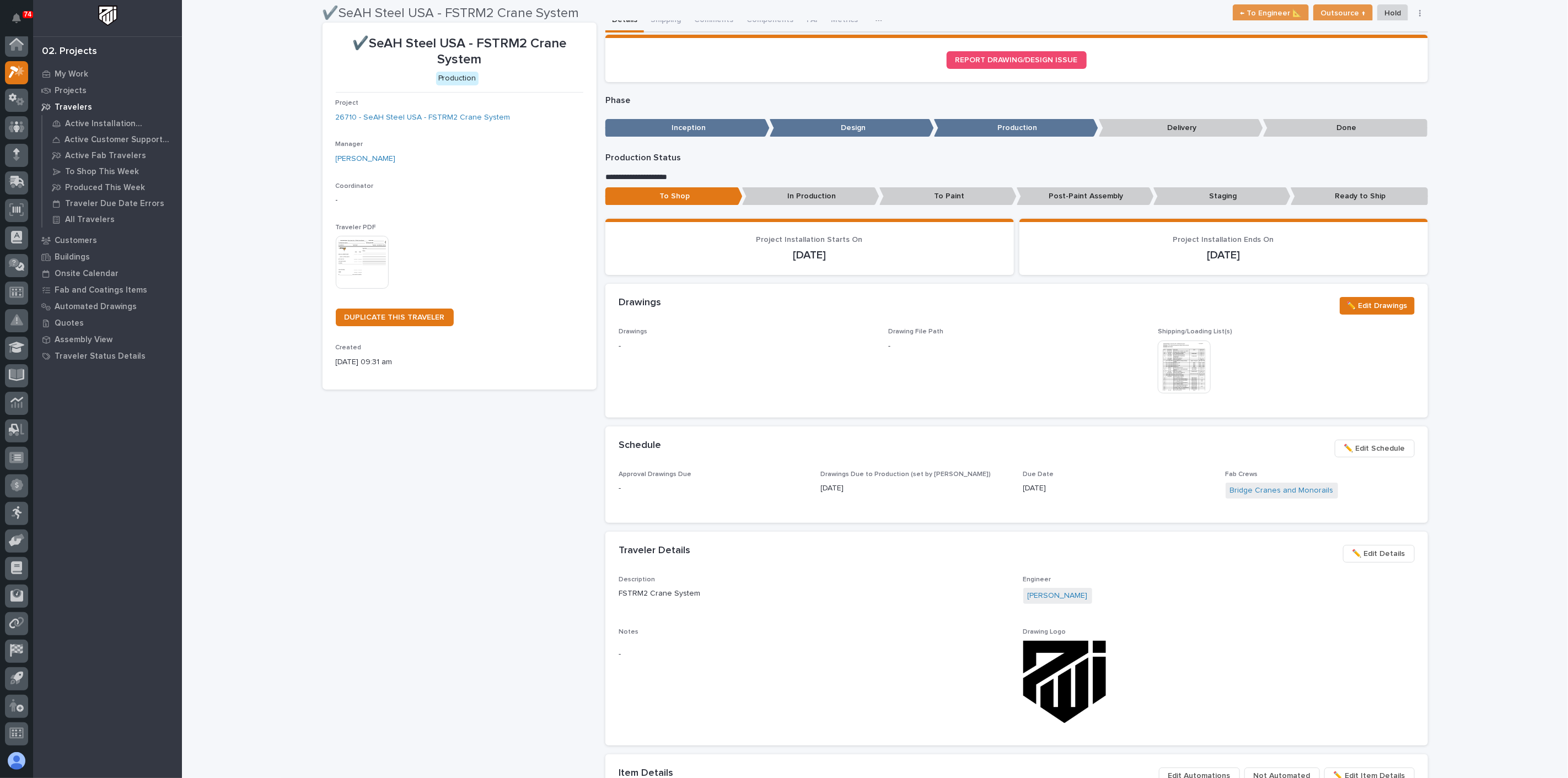
scroll to position [6, 0]
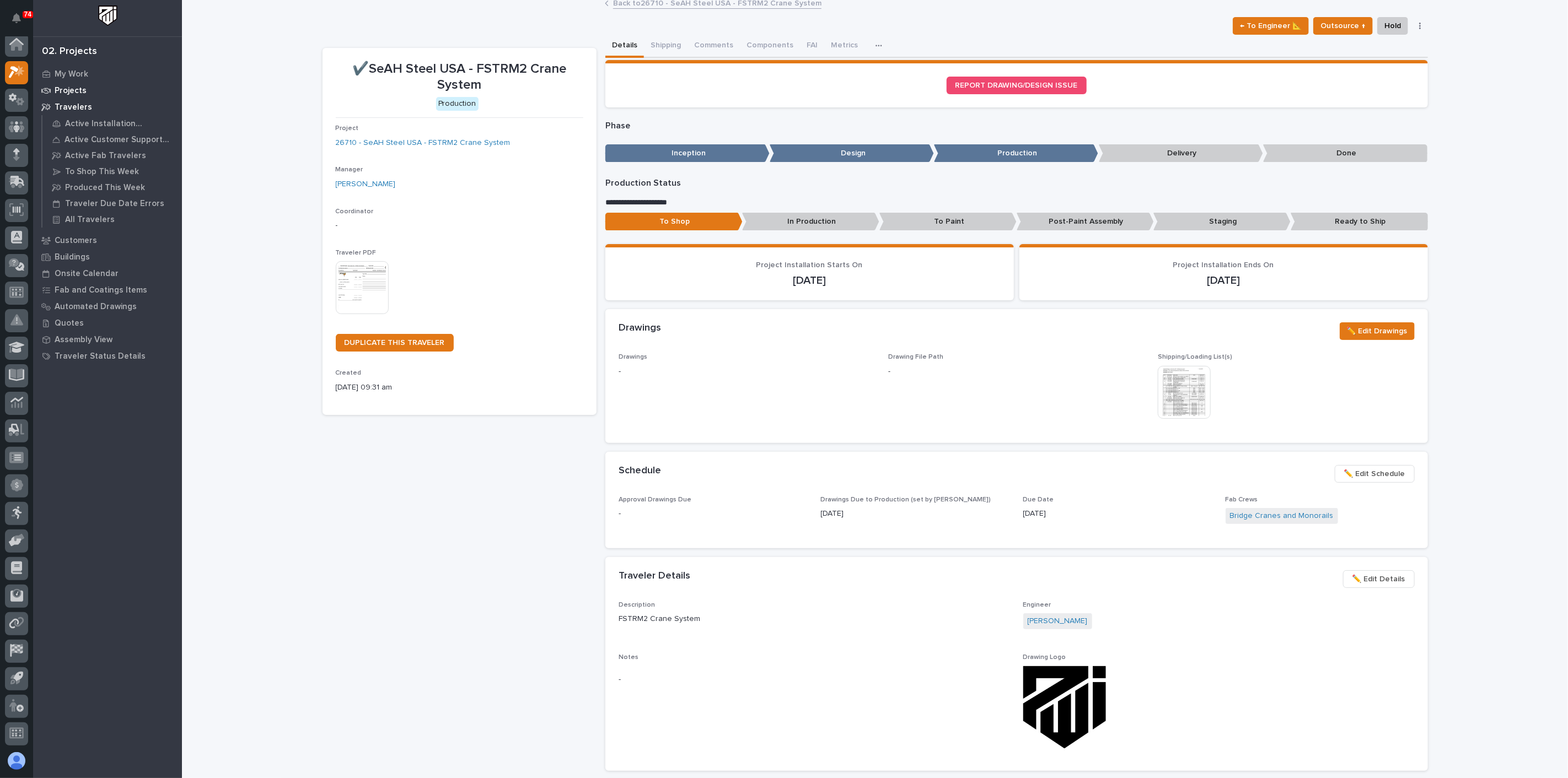
click at [85, 94] on div "Projects" at bounding box center [107, 90] width 144 height 15
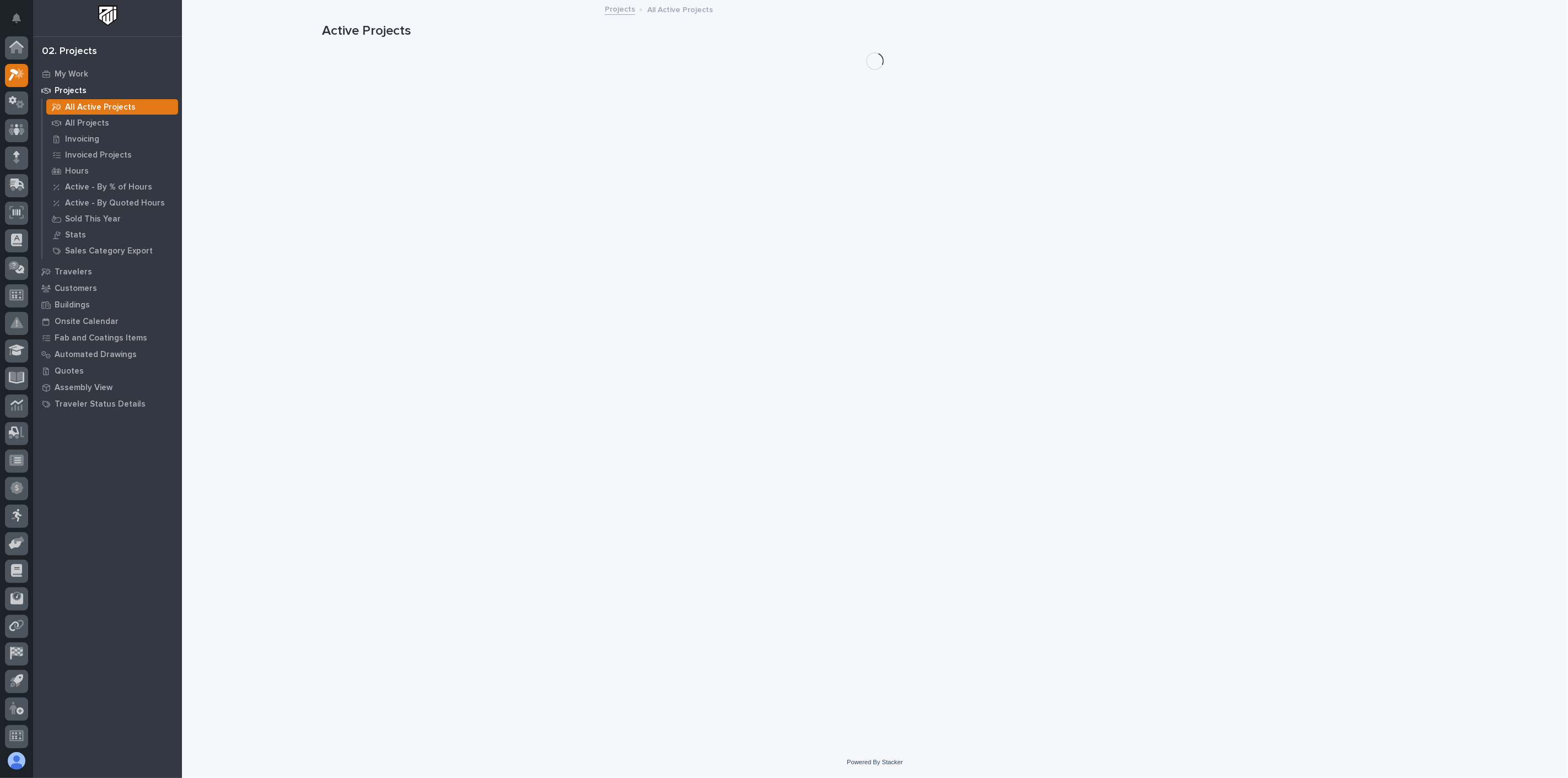
scroll to position [3, 0]
click at [95, 126] on p "All Projects" at bounding box center [87, 123] width 44 height 10
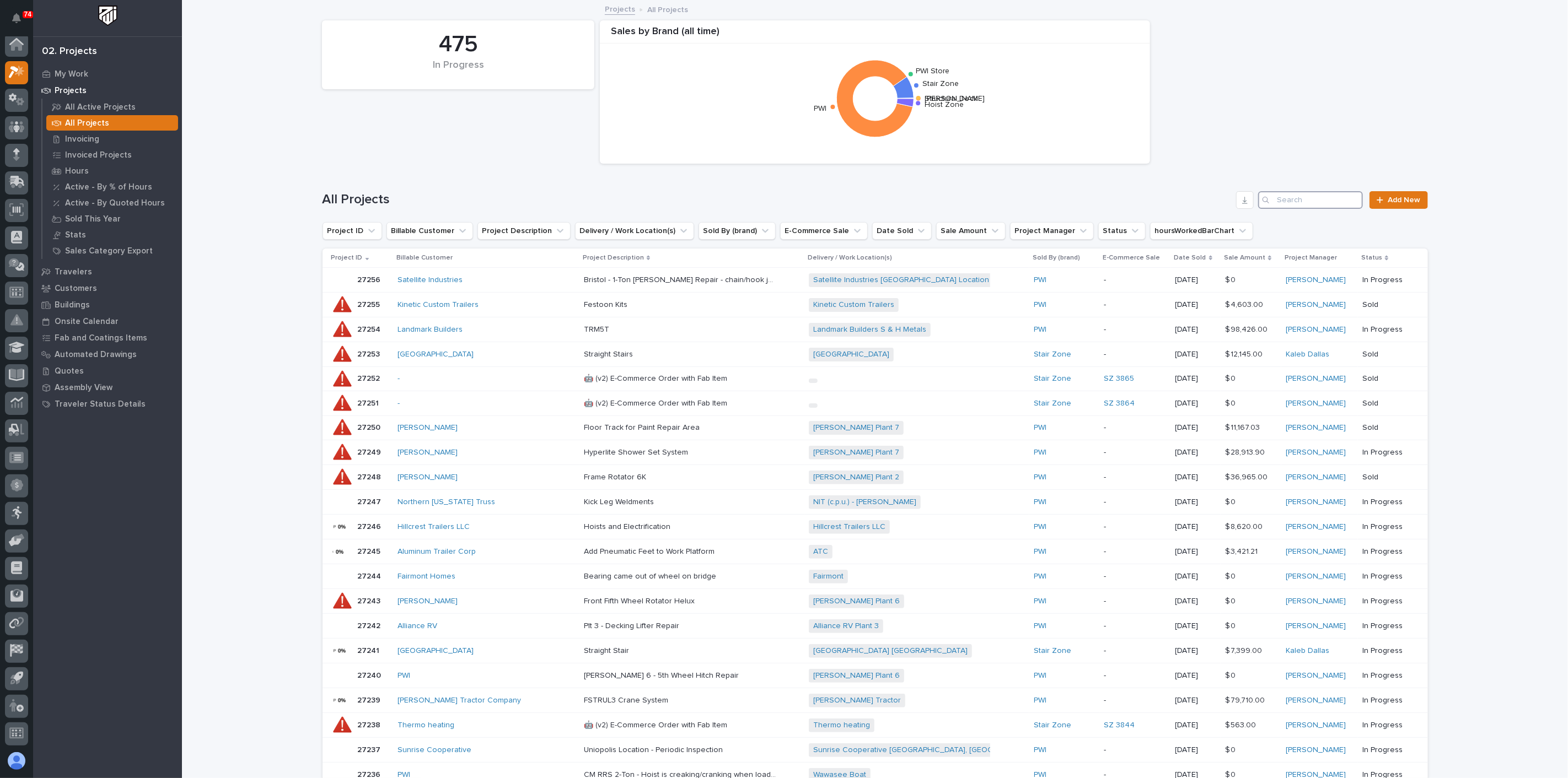
click at [1313, 197] on input "Search" at bounding box center [1310, 200] width 105 height 18
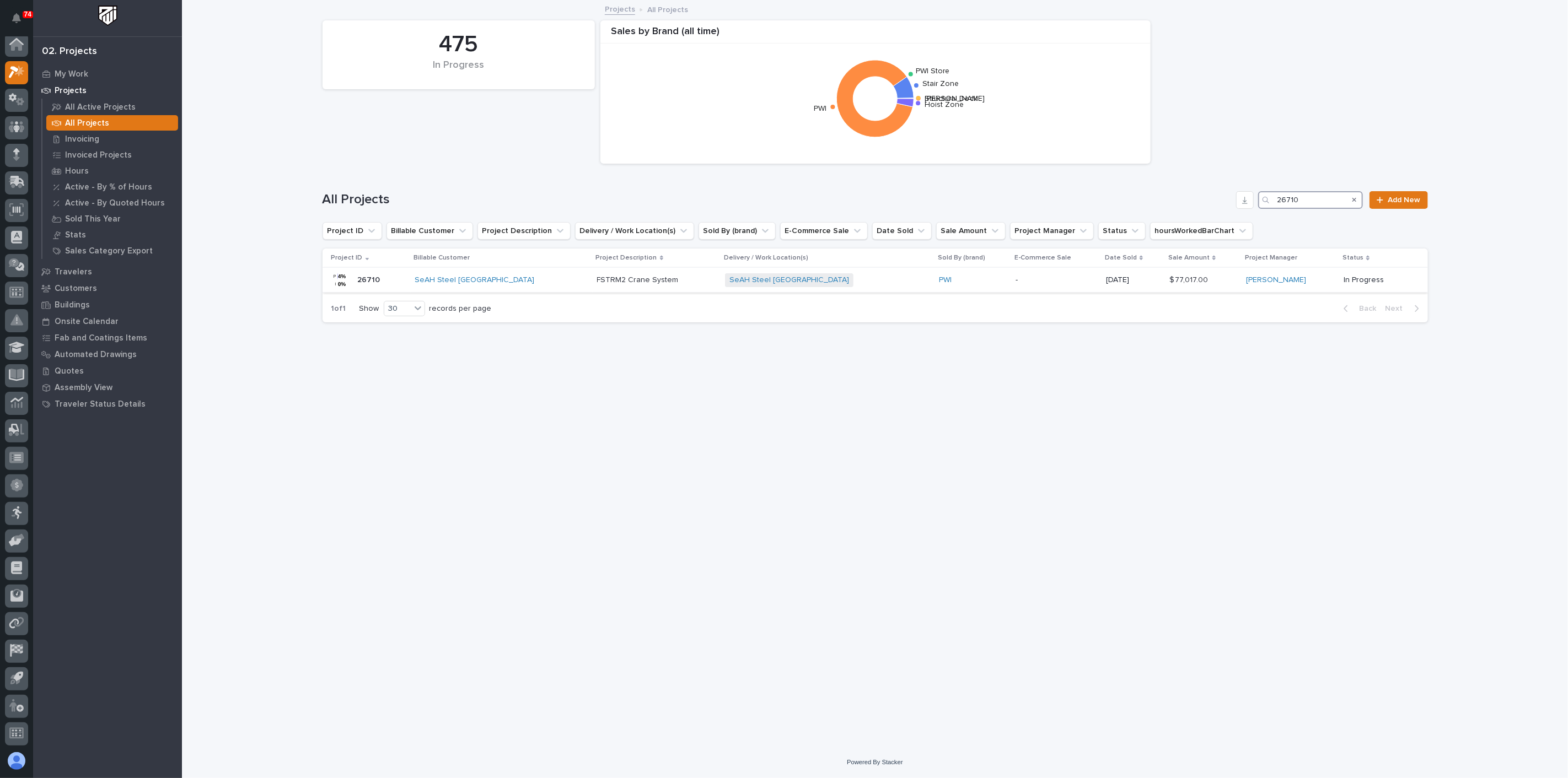
type input "26710"
click at [939, 283] on div "PWI" at bounding box center [972, 280] width 68 height 9
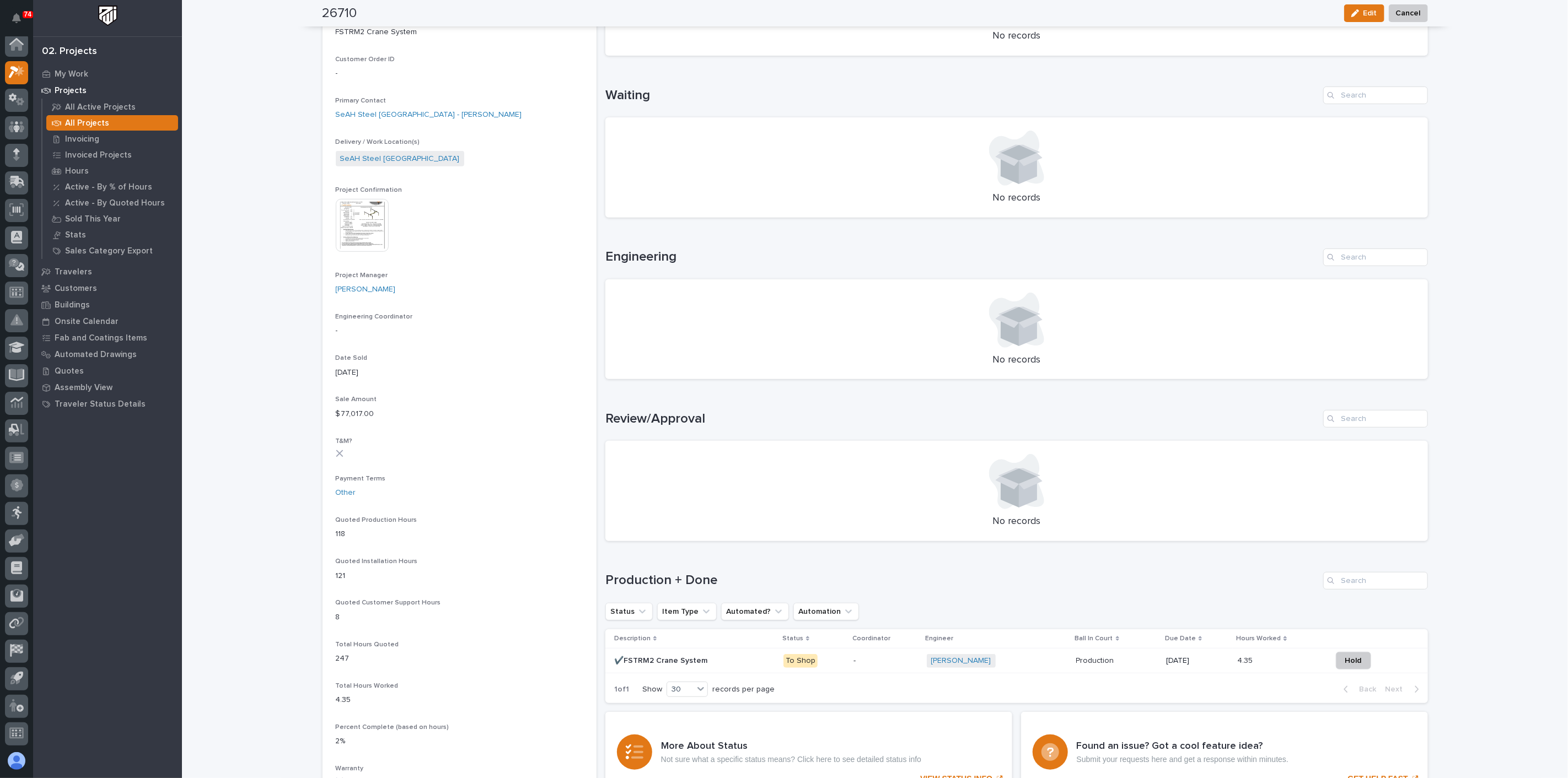
scroll to position [306, 0]
click at [717, 656] on p at bounding box center [694, 660] width 160 height 9
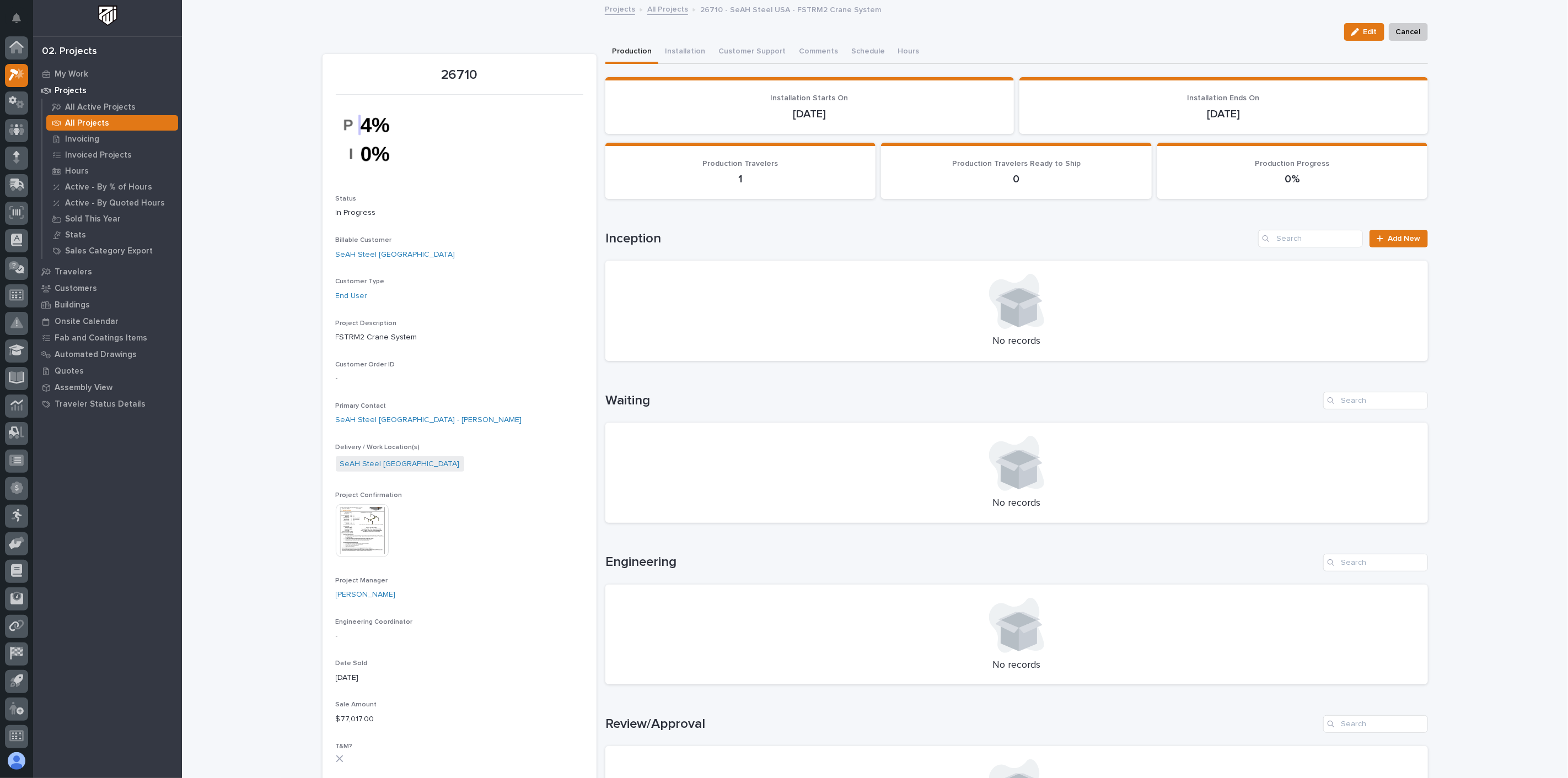
scroll to position [3, 0]
click at [375, 521] on img at bounding box center [362, 531] width 53 height 53
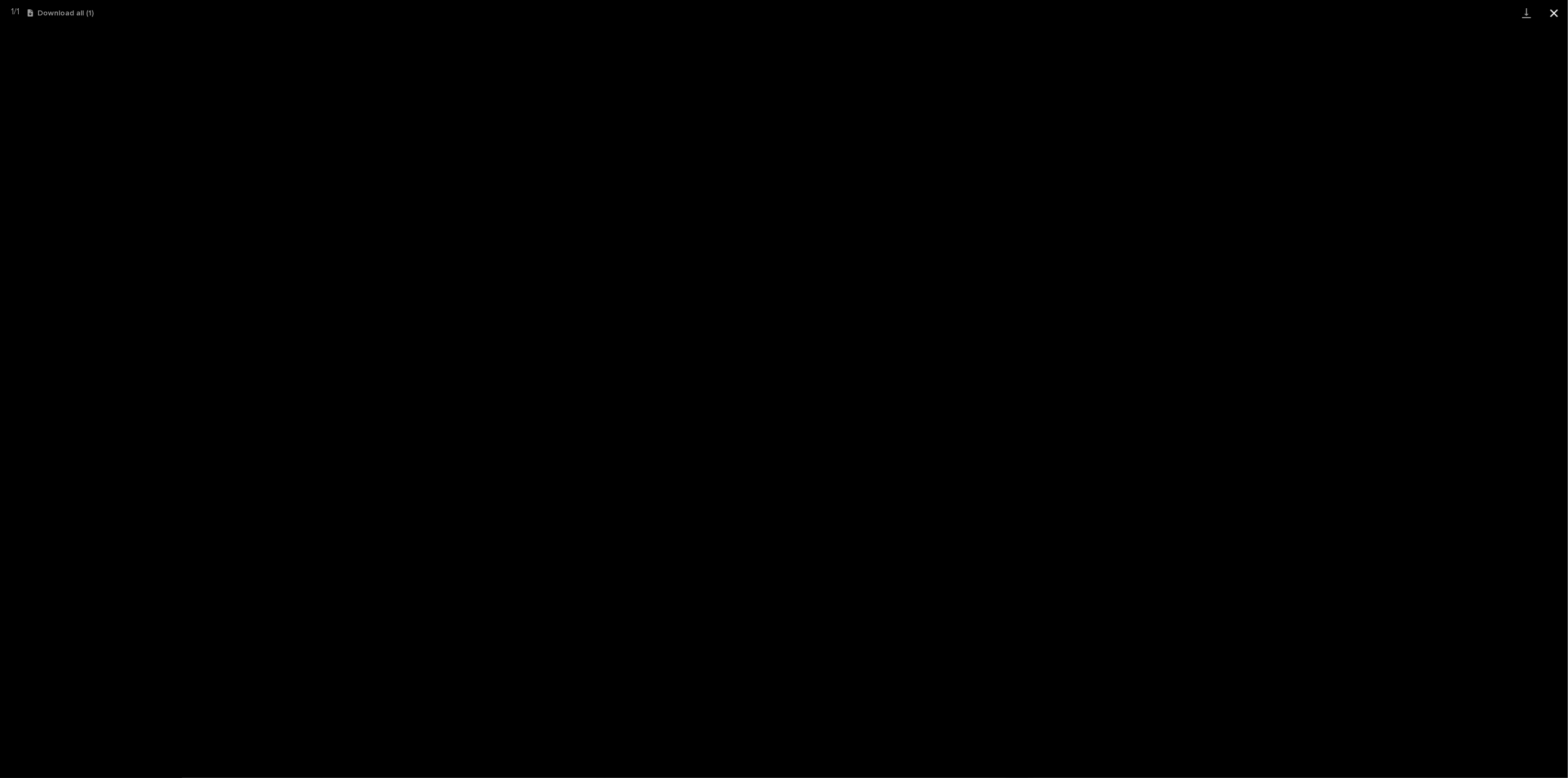
click at [1546, 15] on button "Close gallery" at bounding box center [1554, 13] width 28 height 26
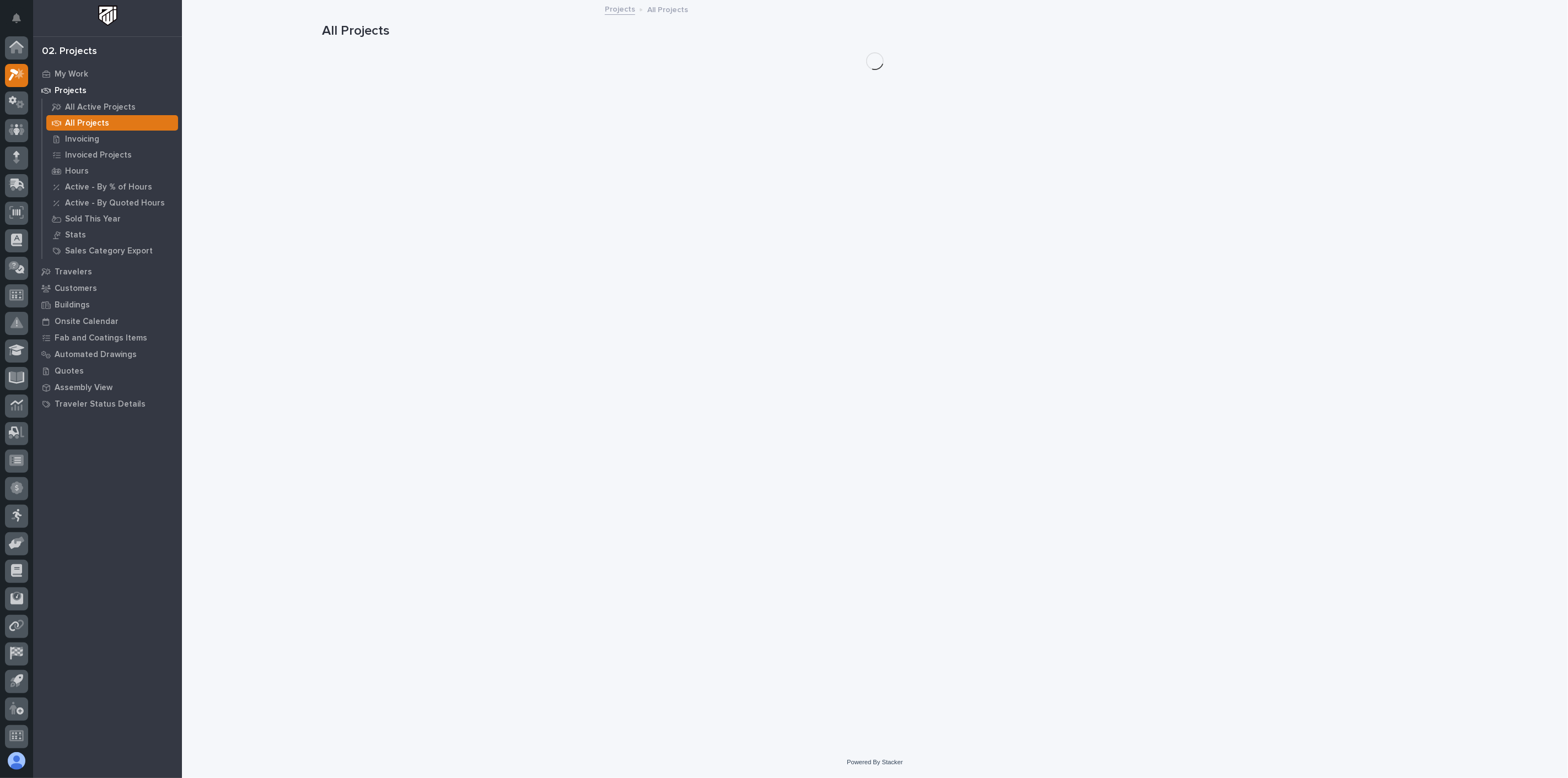
scroll to position [3, 0]
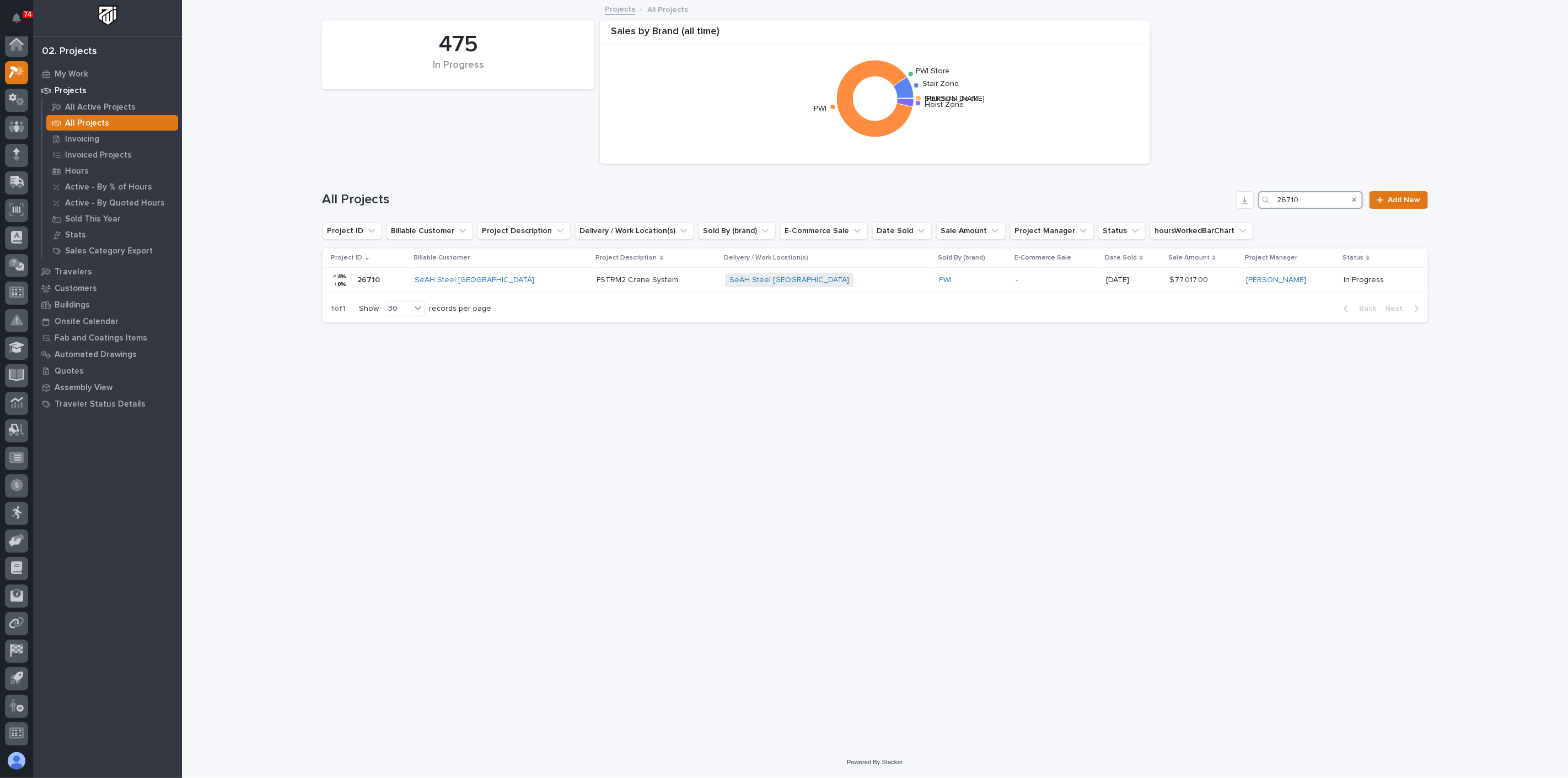
click at [1334, 199] on input "26710" at bounding box center [1310, 200] width 105 height 18
type input "26667"
click at [508, 278] on div "Crafco INC" at bounding box center [486, 280] width 100 height 9
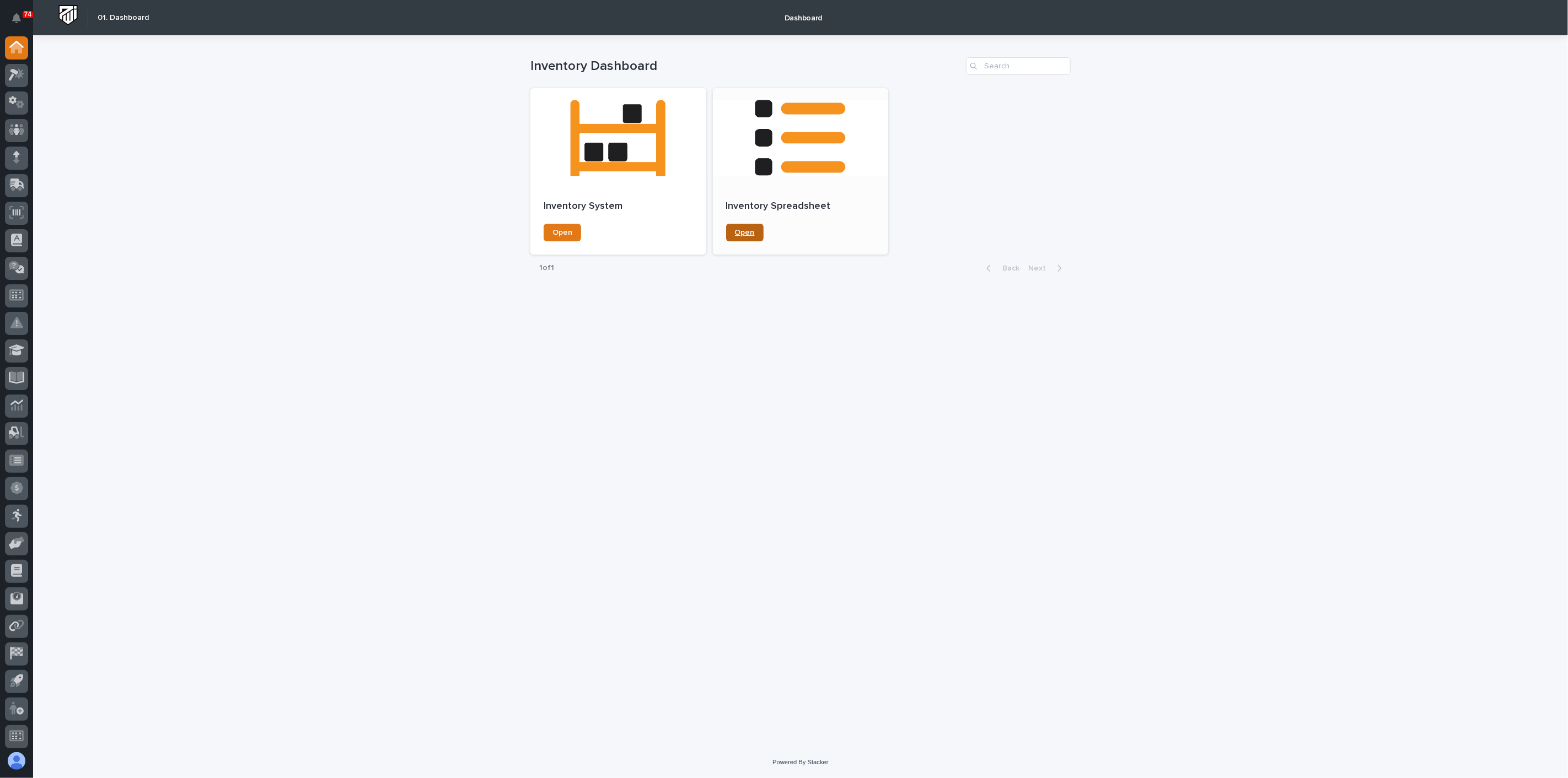
click at [751, 236] on span "Open" at bounding box center [745, 233] width 20 height 8
